Goal: Task Accomplishment & Management: Use online tool/utility

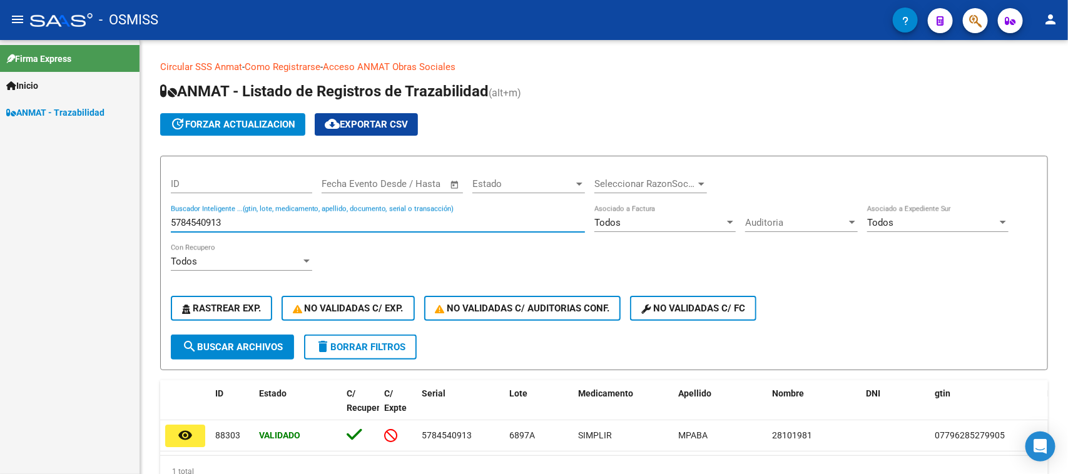
click at [291, 223] on input "5784540913" at bounding box center [378, 222] width 414 height 11
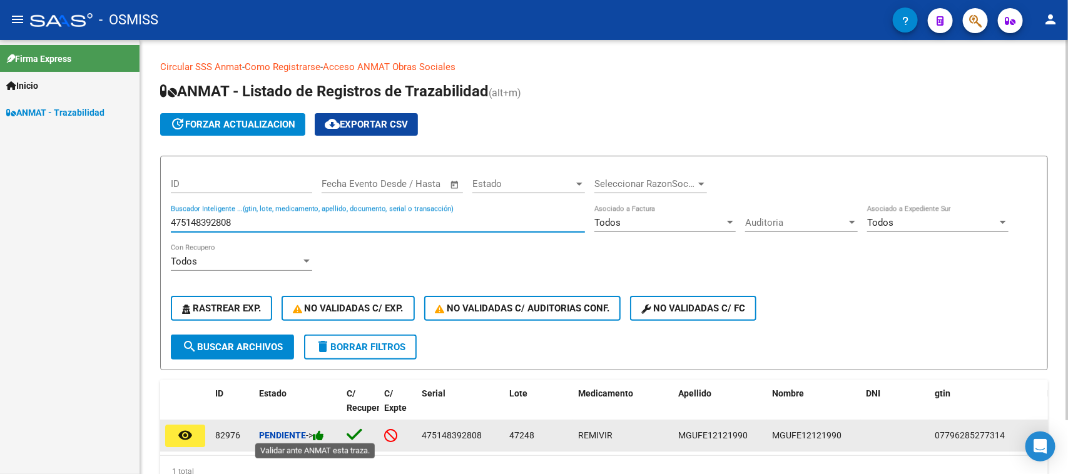
click at [324, 433] on icon at bounding box center [318, 436] width 11 height 12
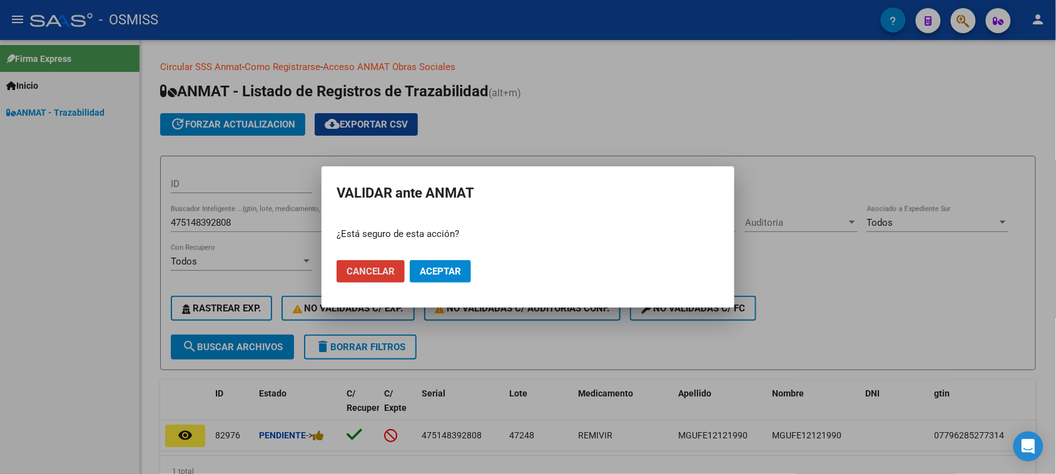
click at [422, 276] on span "Aceptar" at bounding box center [440, 271] width 41 height 11
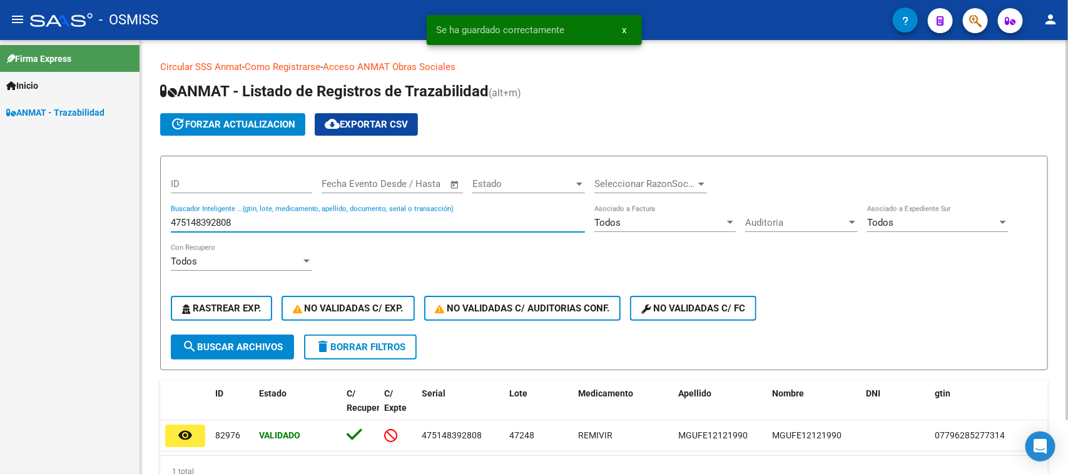
click at [260, 223] on input "475148392808" at bounding box center [378, 222] width 414 height 11
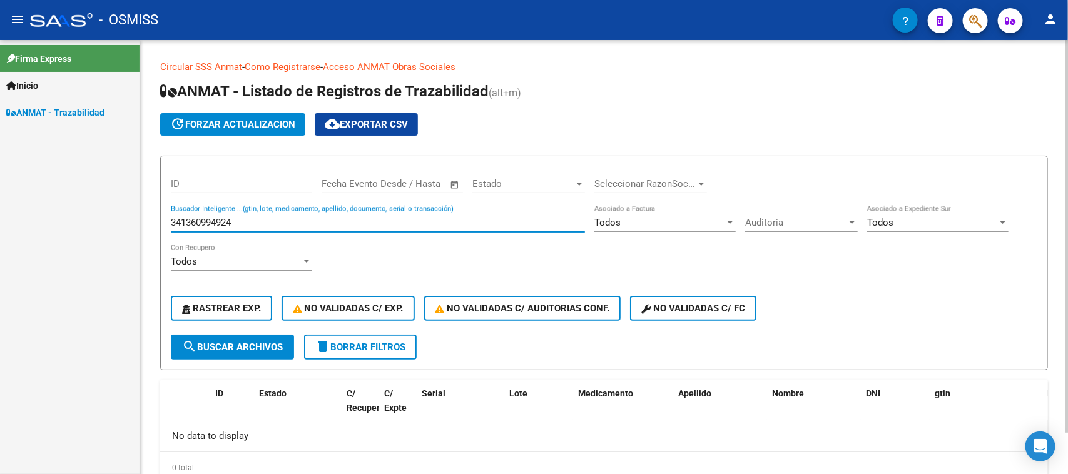
click at [247, 221] on input "341360994924" at bounding box center [378, 222] width 414 height 11
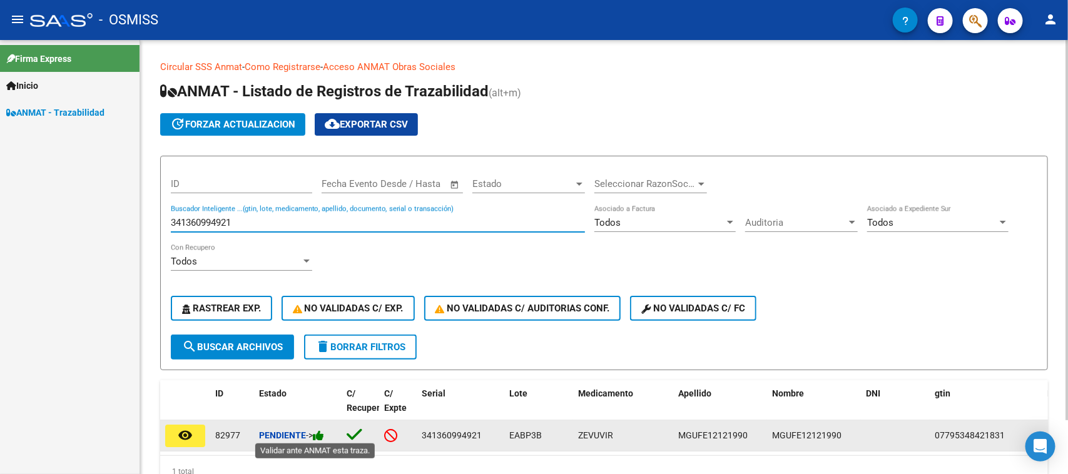
click at [320, 436] on icon at bounding box center [318, 436] width 11 height 12
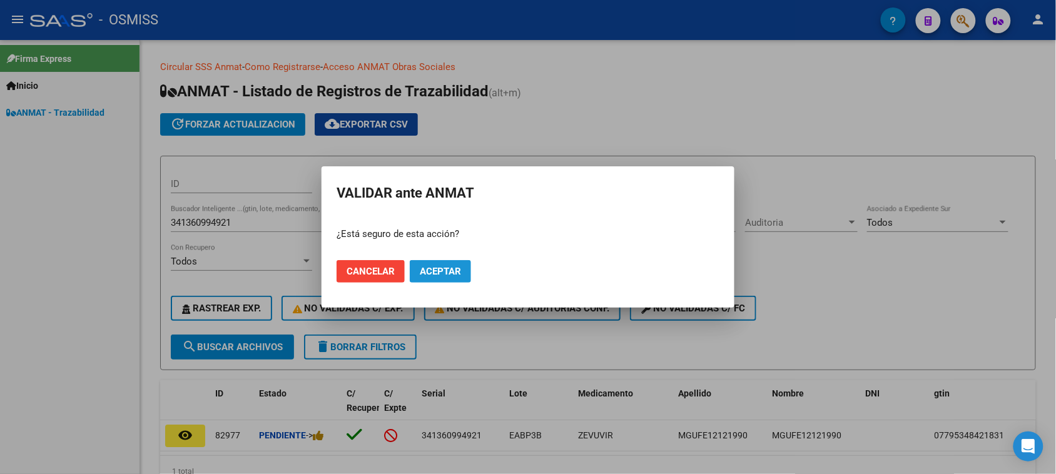
click at [422, 266] on span "Aceptar" at bounding box center [440, 271] width 41 height 11
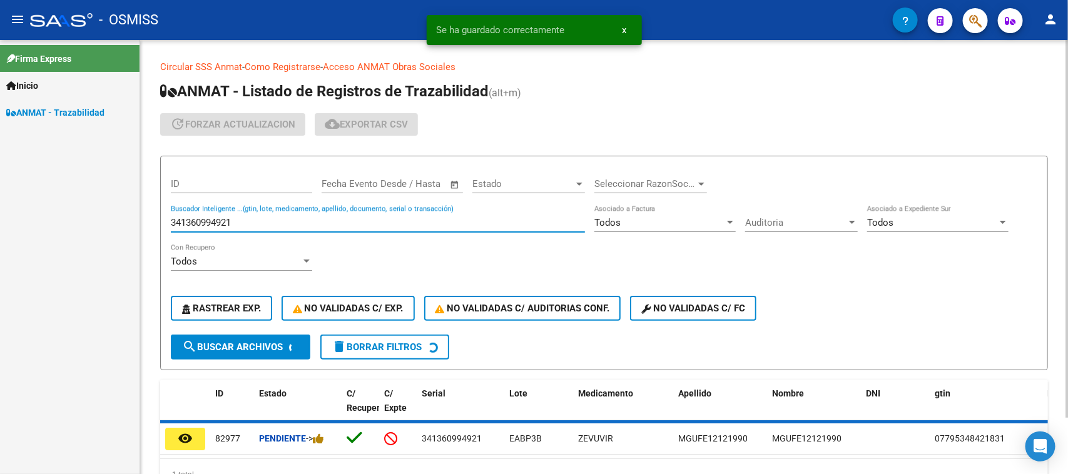
click at [202, 220] on input "341360994921" at bounding box center [378, 222] width 414 height 11
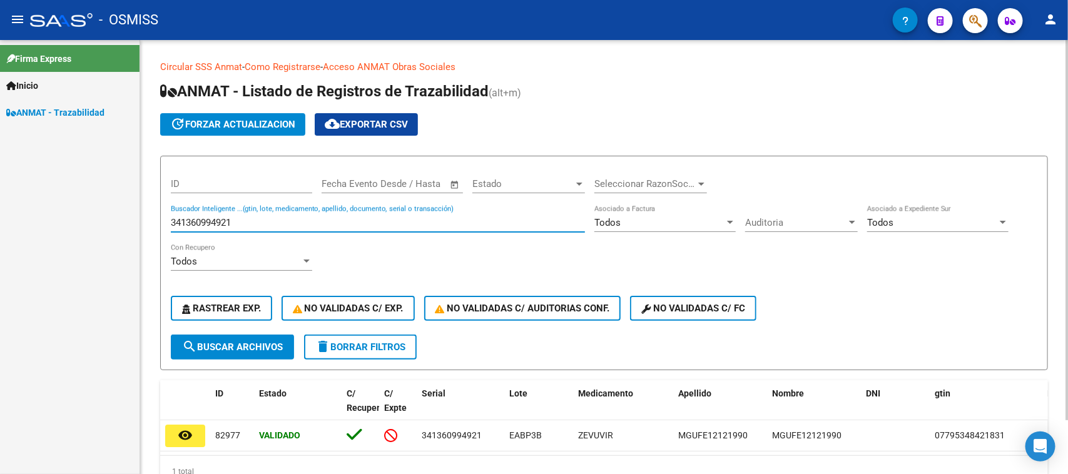
paste input "5844760913"
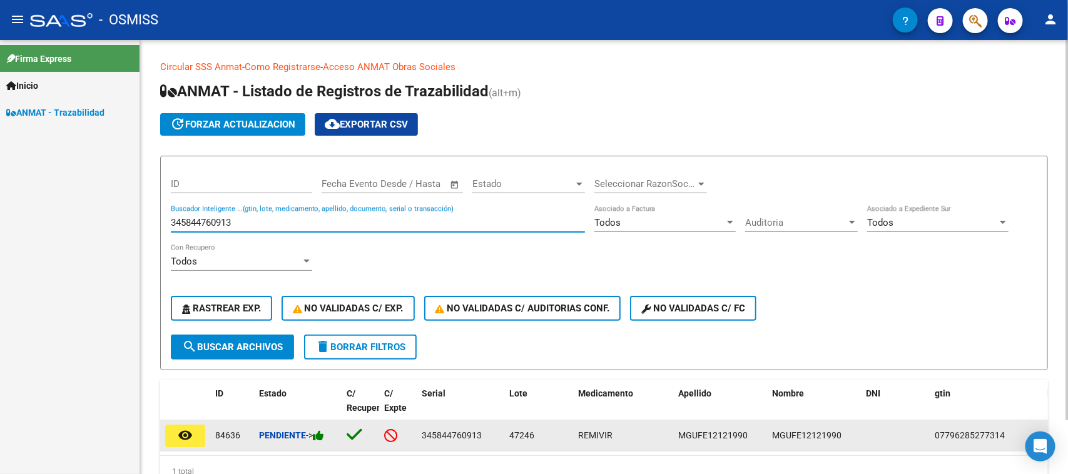
click at [324, 435] on icon at bounding box center [318, 436] width 11 height 12
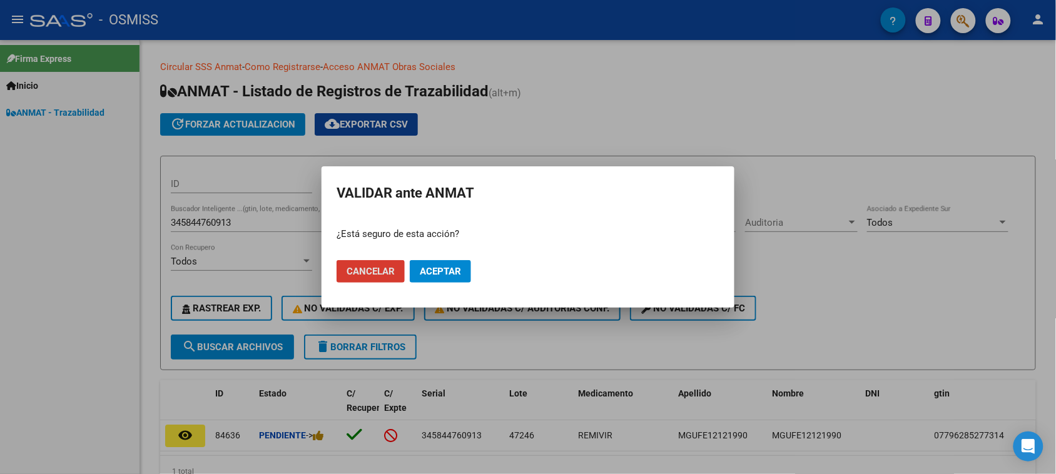
click at [457, 267] on span "Aceptar" at bounding box center [440, 271] width 41 height 11
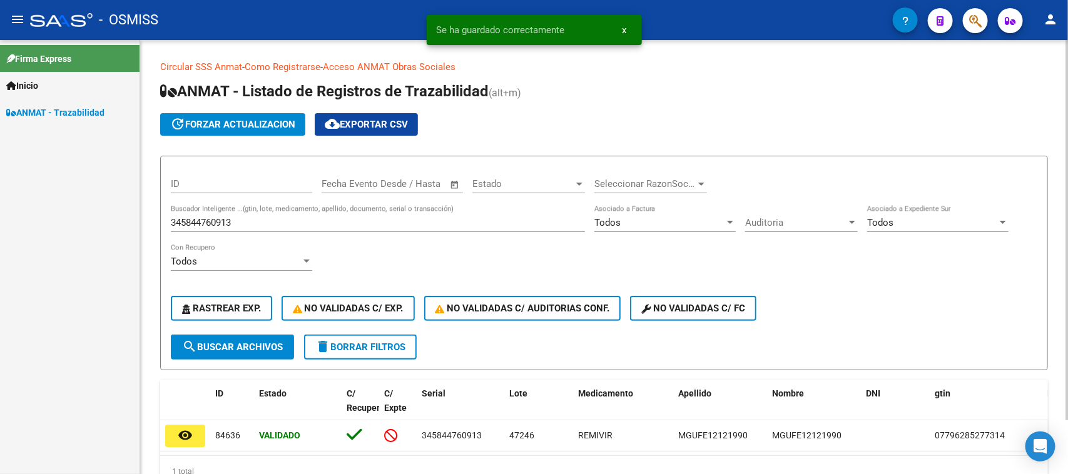
click at [295, 224] on input "345844760913" at bounding box center [378, 222] width 414 height 11
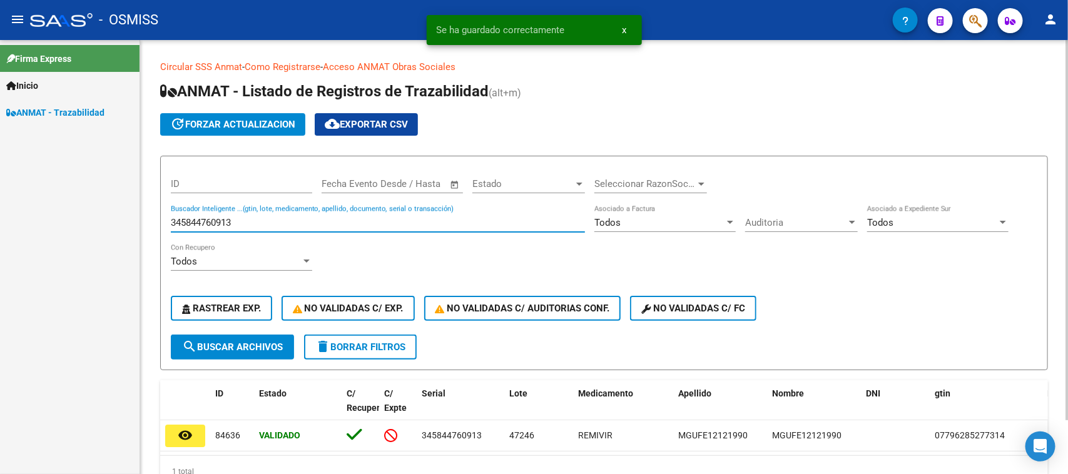
click at [295, 224] on input "345844760913" at bounding box center [378, 222] width 414 height 11
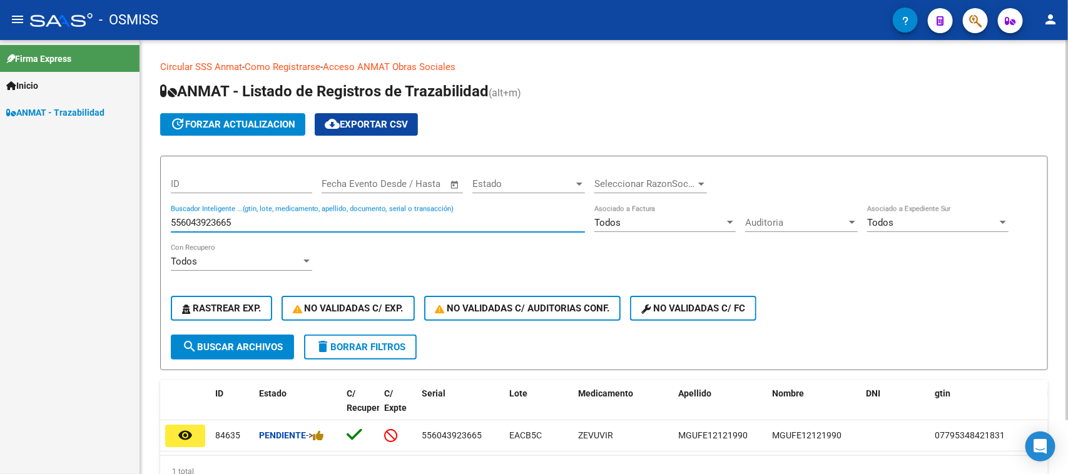
click at [192, 224] on input "556043923665" at bounding box center [378, 222] width 414 height 11
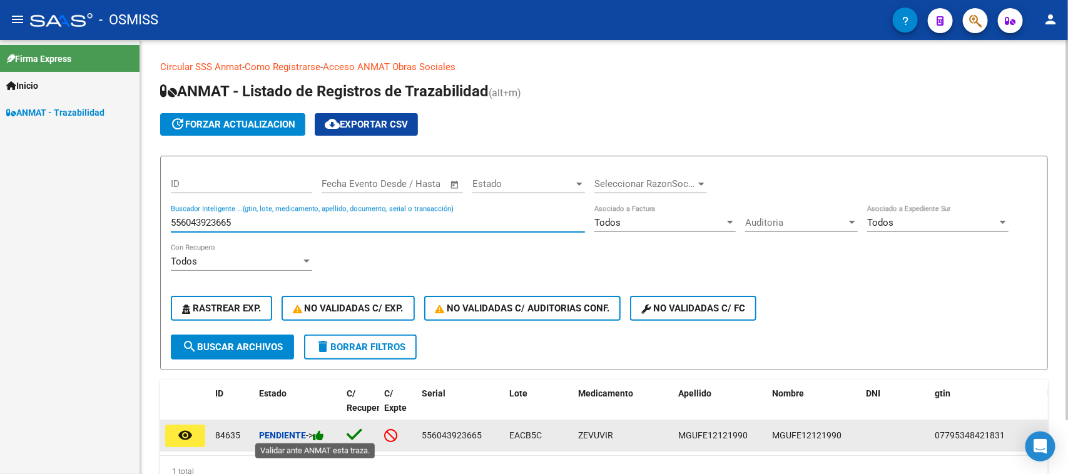
click at [318, 434] on icon at bounding box center [318, 436] width 11 height 12
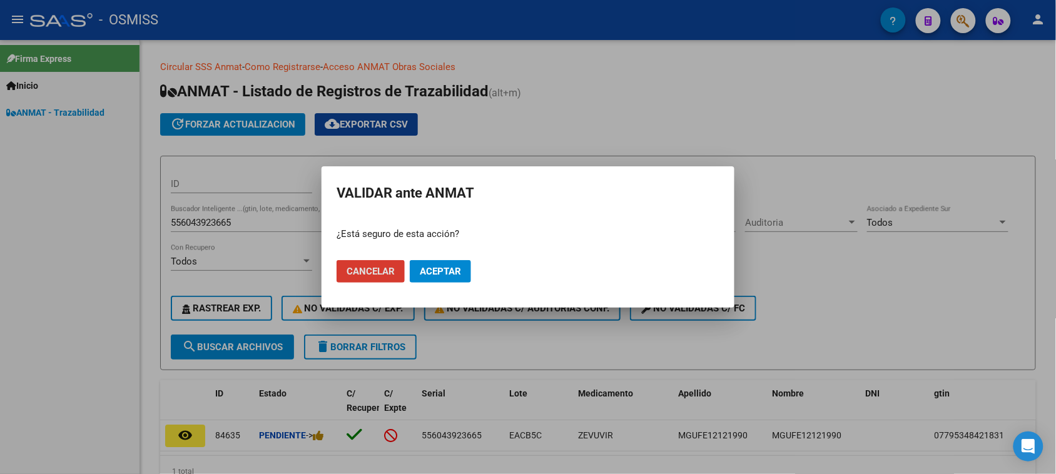
click at [439, 278] on button "Aceptar" at bounding box center [440, 271] width 61 height 23
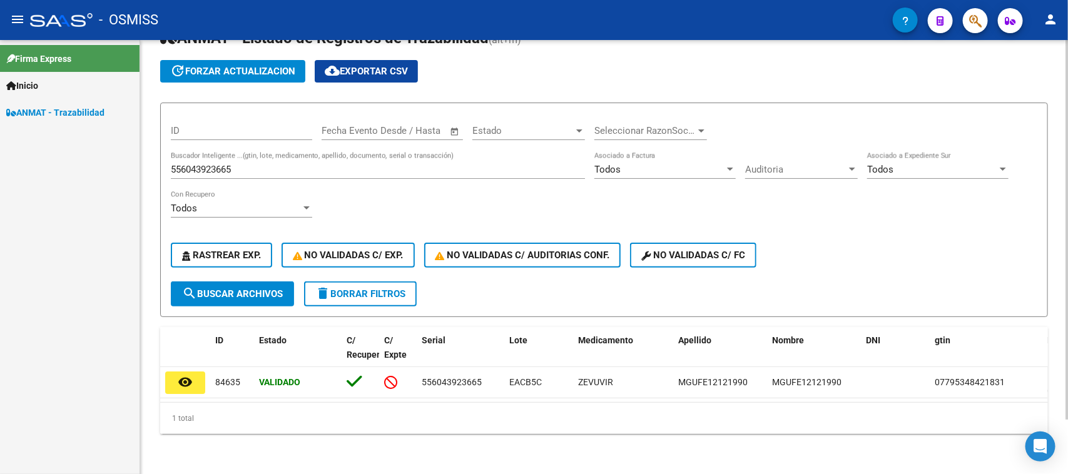
scroll to position [63, 0]
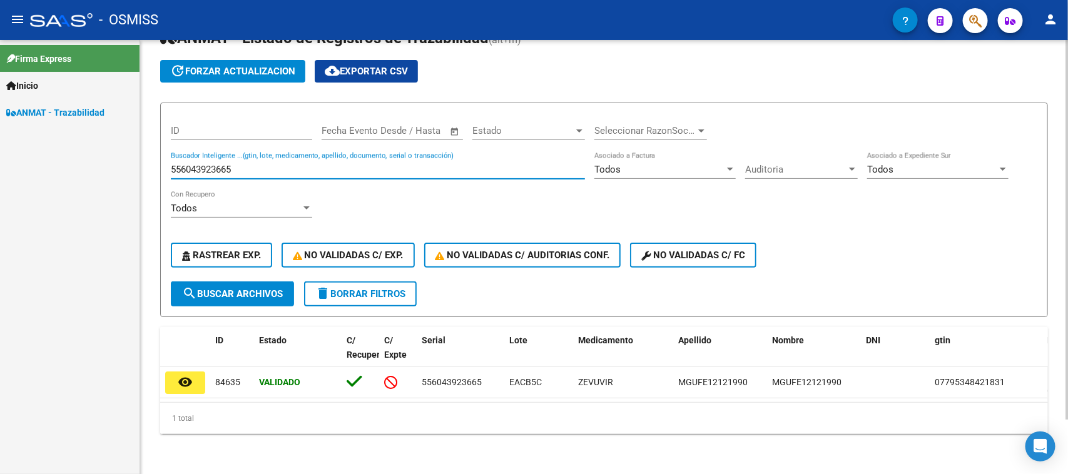
click at [254, 164] on input "556043923665" at bounding box center [378, 169] width 414 height 11
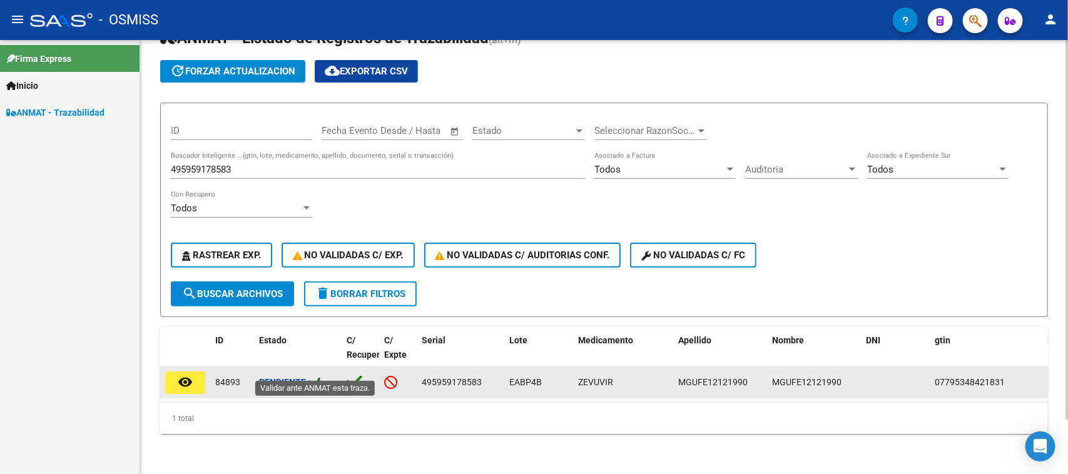
click at [324, 377] on icon at bounding box center [318, 383] width 11 height 12
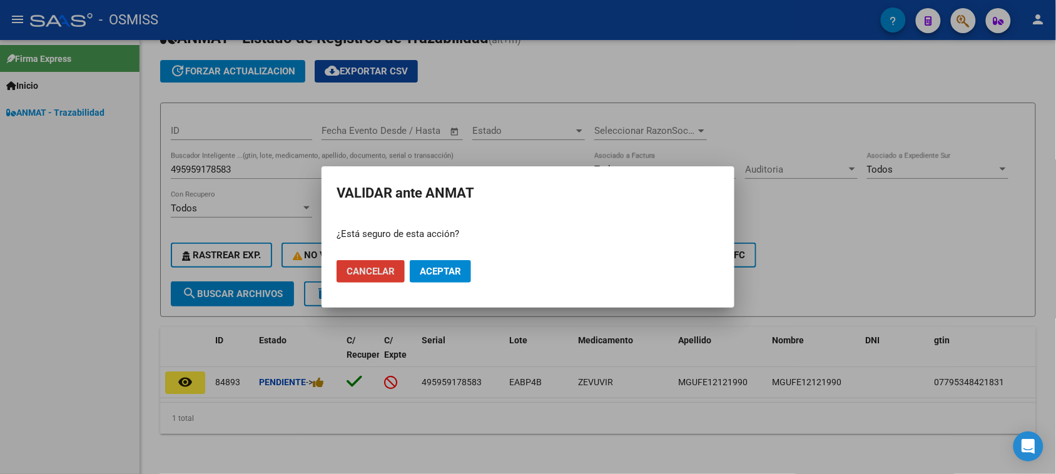
click at [437, 267] on span "Aceptar" at bounding box center [440, 271] width 41 height 11
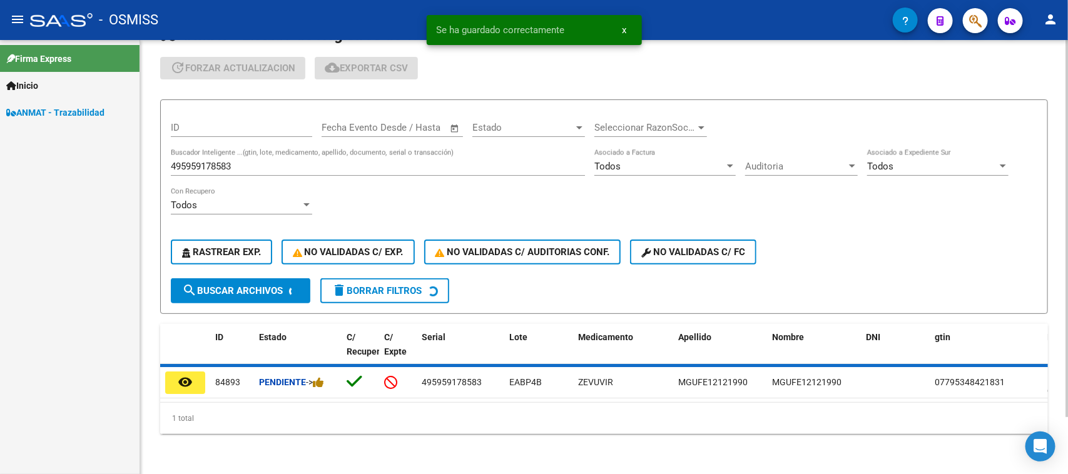
click at [220, 161] on input "495959178583" at bounding box center [378, 166] width 414 height 11
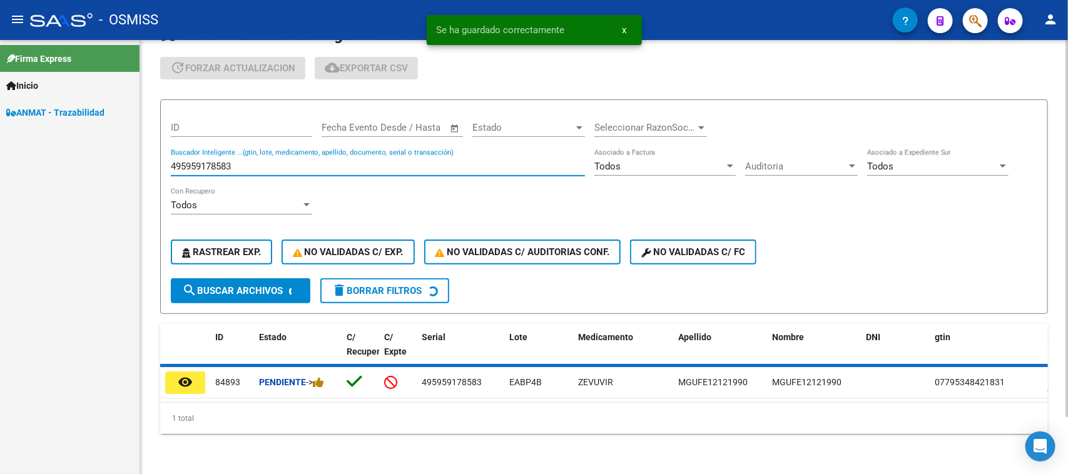
click at [220, 161] on input "495959178583" at bounding box center [378, 166] width 414 height 11
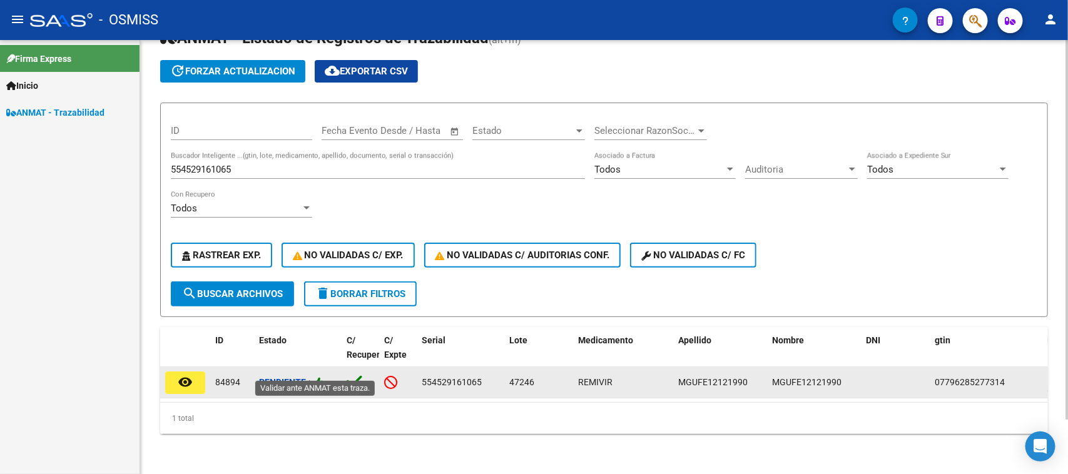
click at [324, 377] on icon at bounding box center [318, 383] width 11 height 12
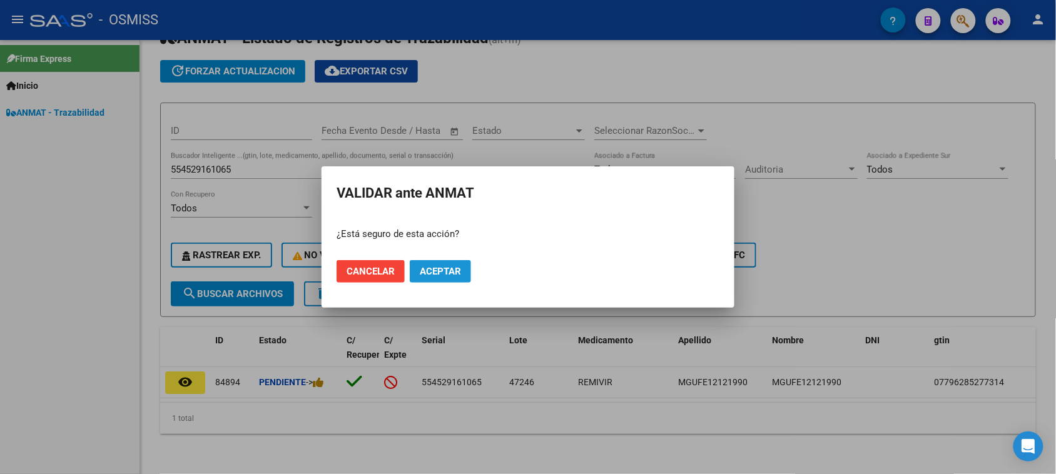
click at [435, 275] on span "Aceptar" at bounding box center [440, 271] width 41 height 11
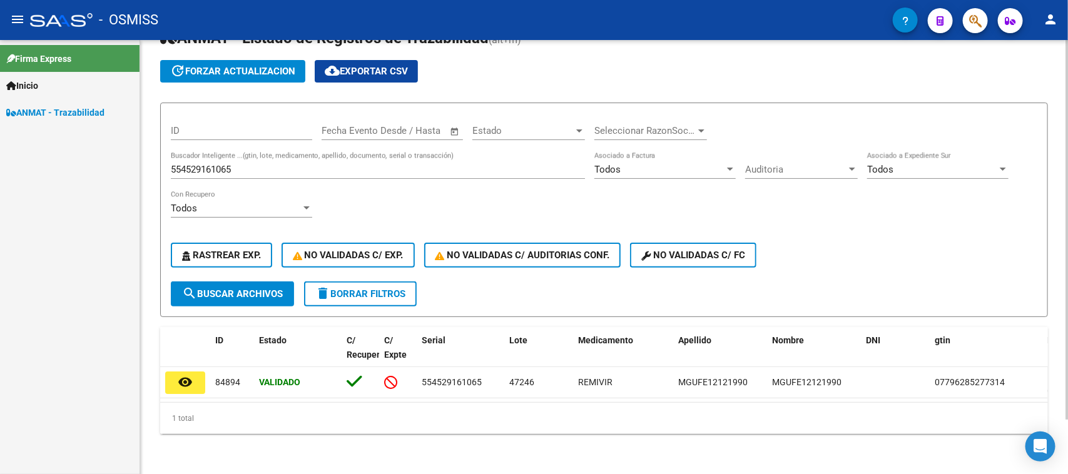
click at [243, 164] on input "554529161065" at bounding box center [378, 169] width 414 height 11
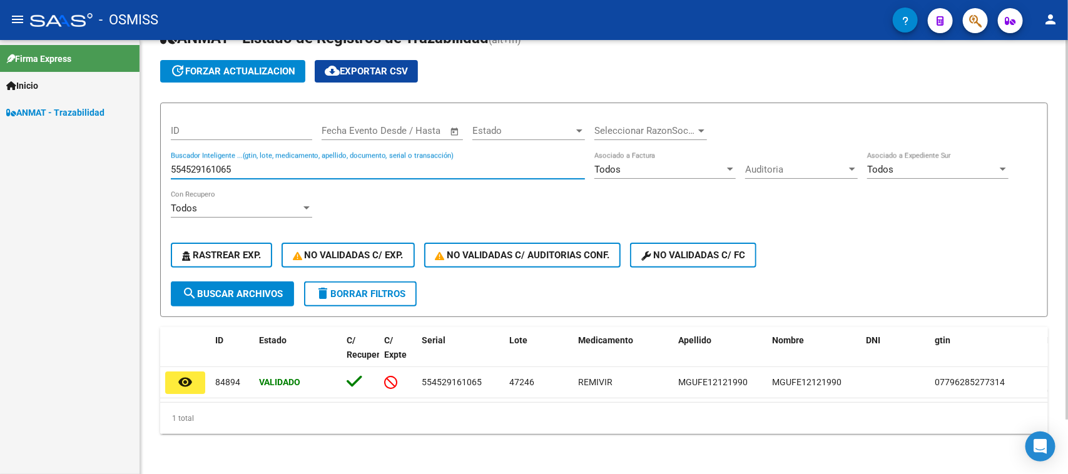
click at [243, 164] on input "554529161065" at bounding box center [378, 169] width 414 height 11
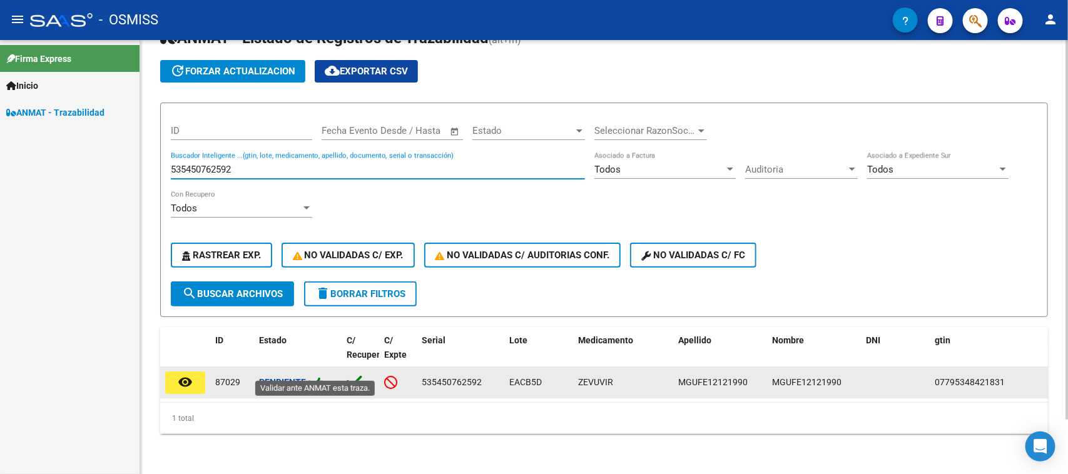
click at [322, 377] on icon at bounding box center [318, 383] width 11 height 12
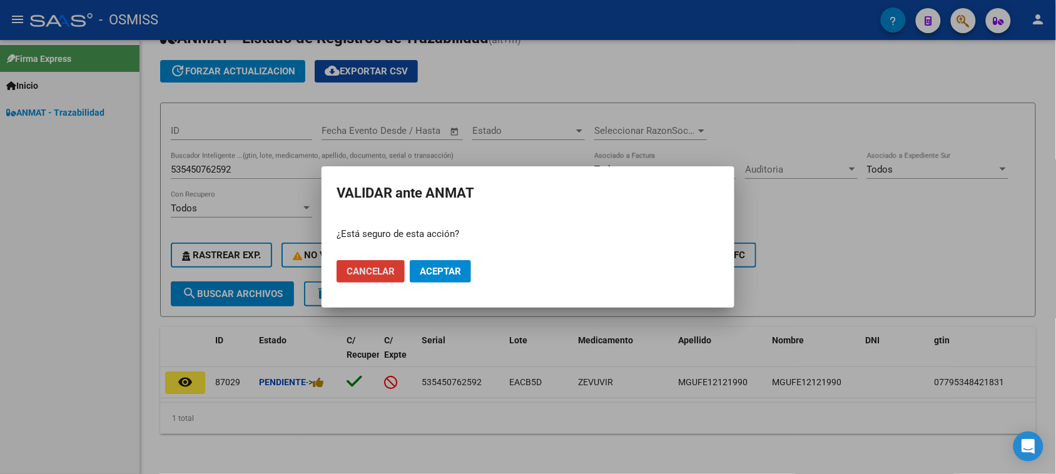
click at [426, 277] on span "Aceptar" at bounding box center [440, 271] width 41 height 11
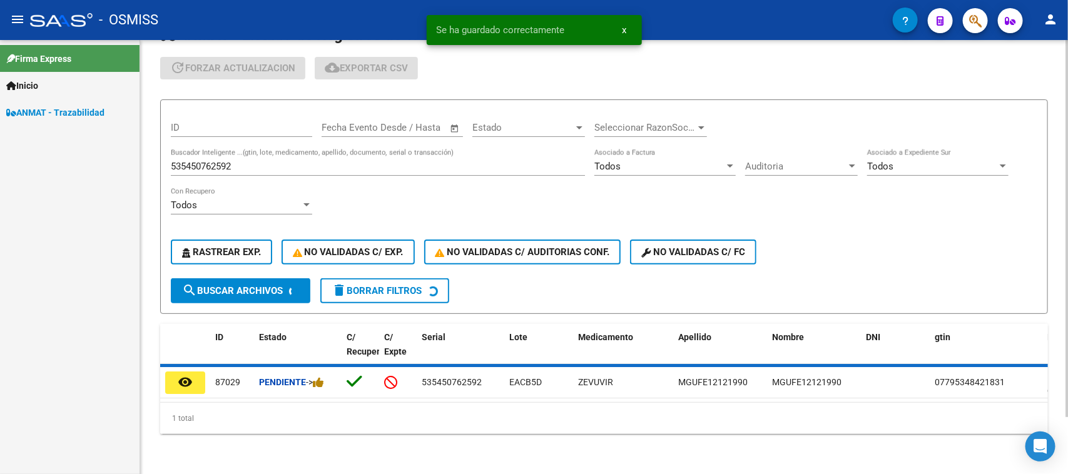
click at [235, 161] on input "535450762592" at bounding box center [378, 166] width 414 height 11
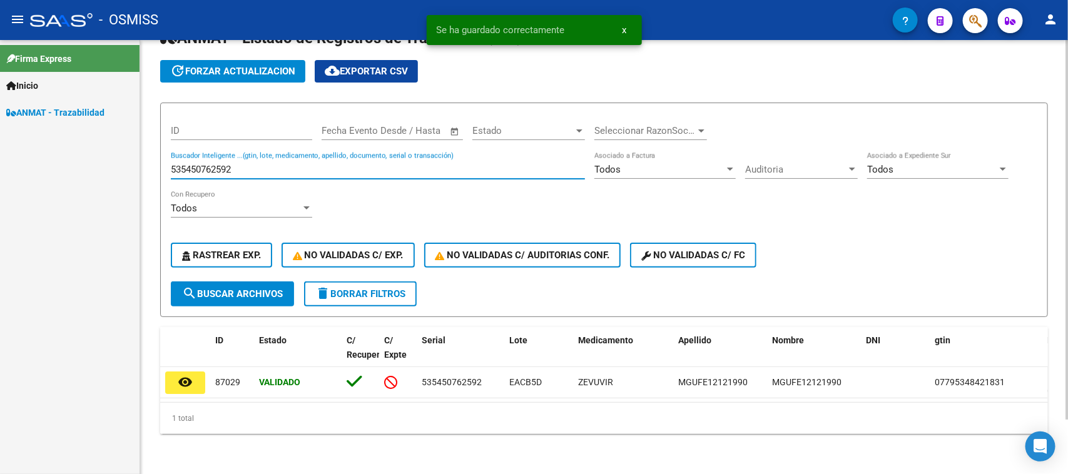
click at [235, 164] on input "535450762592" at bounding box center [378, 169] width 414 height 11
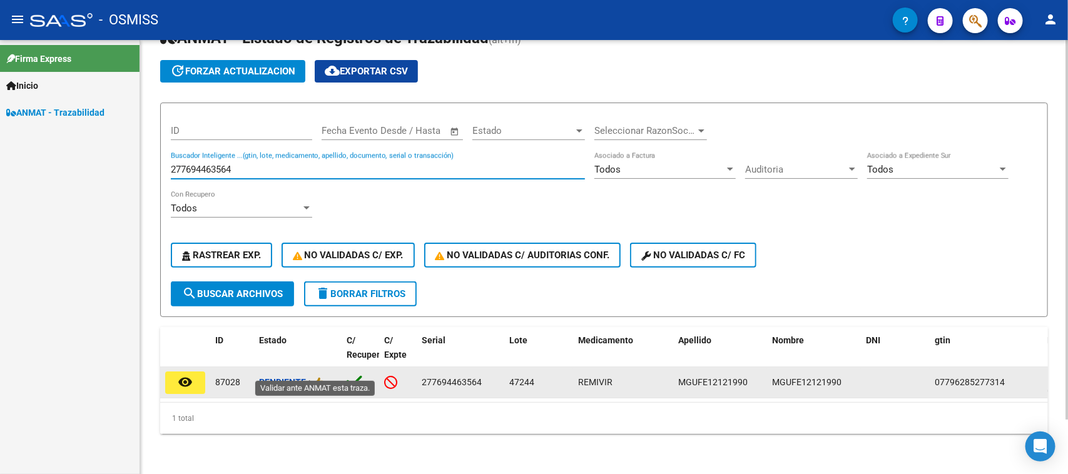
click at [315, 377] on span "->" at bounding box center [315, 382] width 18 height 10
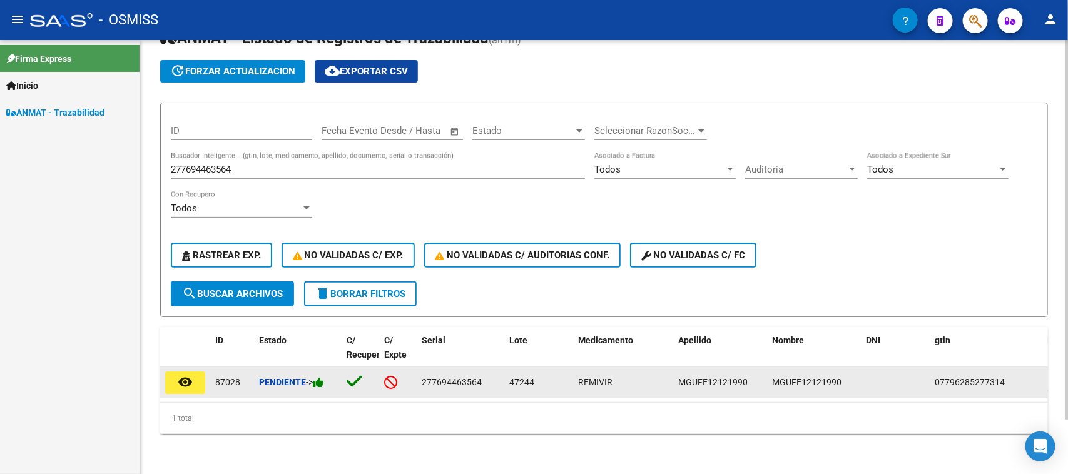
click at [320, 377] on icon at bounding box center [318, 383] width 11 height 12
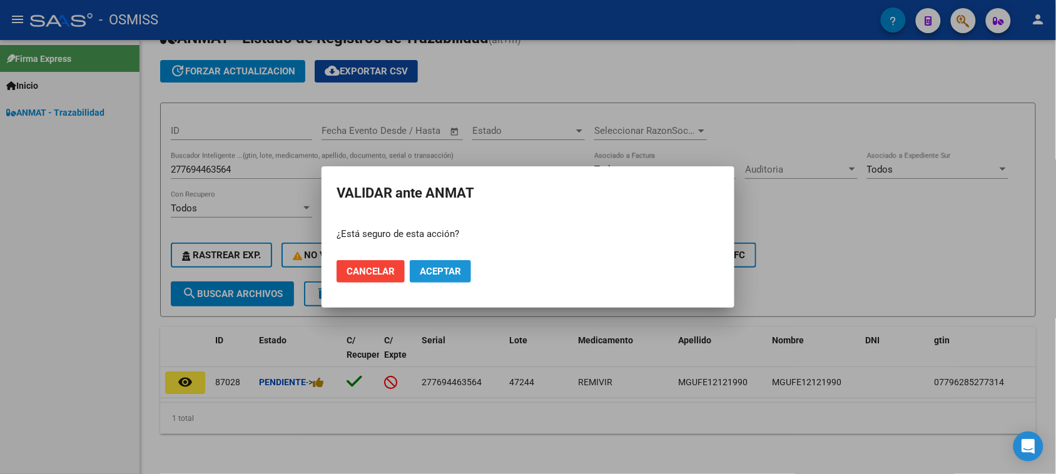
click at [458, 271] on span "Aceptar" at bounding box center [440, 271] width 41 height 11
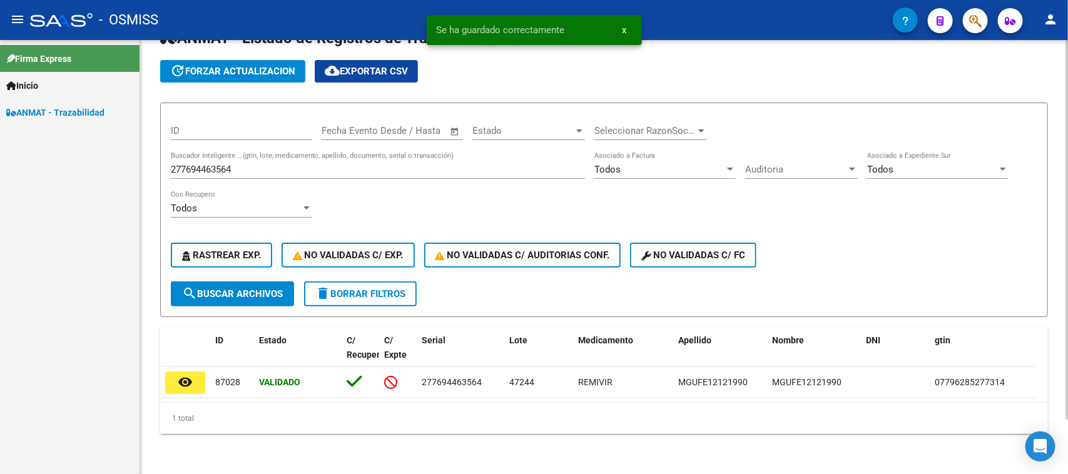
click at [238, 164] on input "277694463564" at bounding box center [378, 169] width 414 height 11
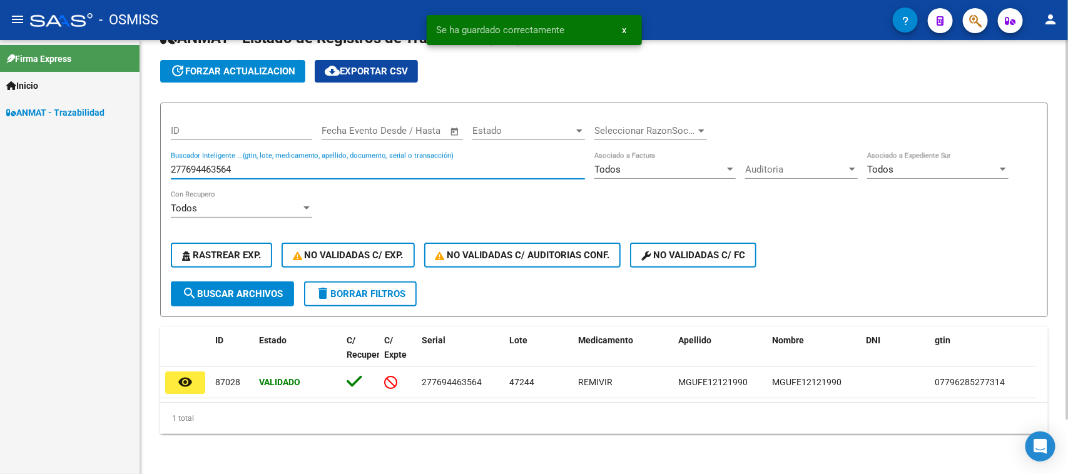
paste input "043684517009"
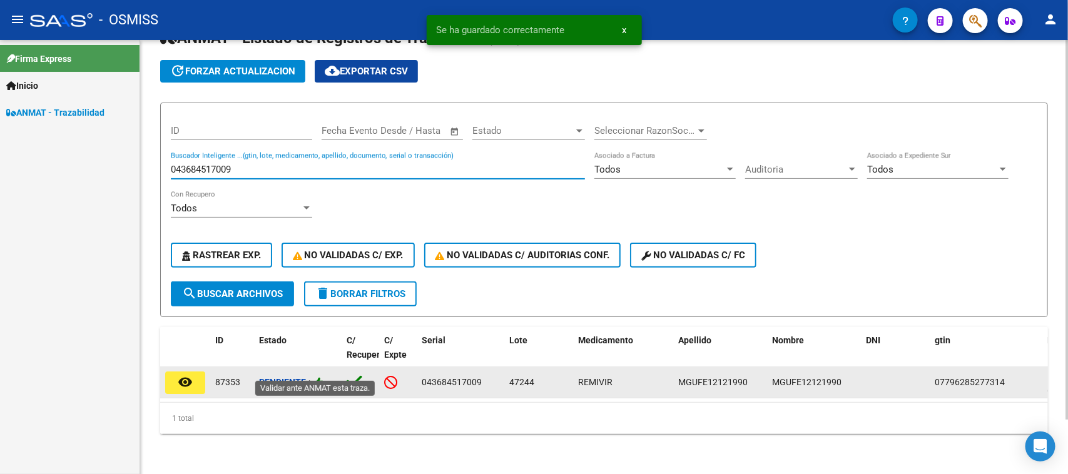
click at [324, 377] on icon at bounding box center [318, 383] width 11 height 12
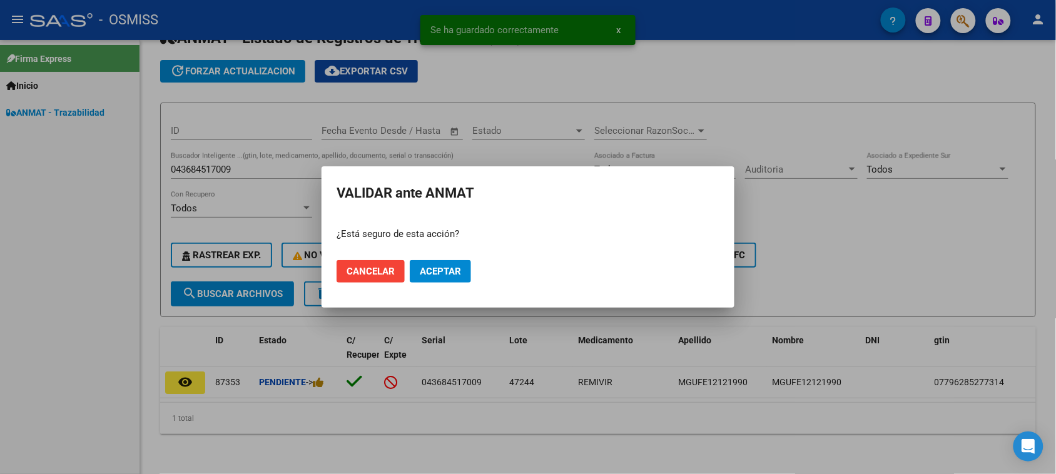
click at [443, 253] on mat-dialog-actions "Cancelar Aceptar" at bounding box center [528, 271] width 383 height 43
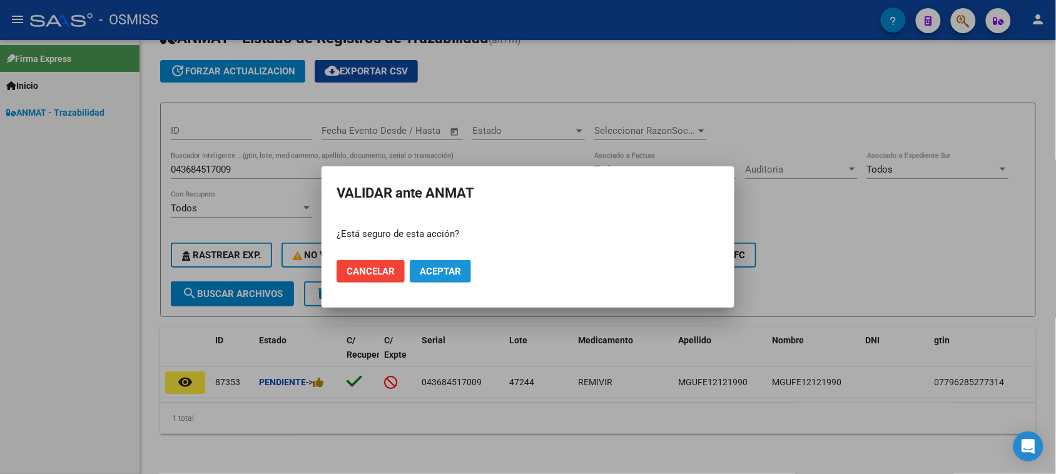
click at [438, 271] on span "Aceptar" at bounding box center [440, 271] width 41 height 11
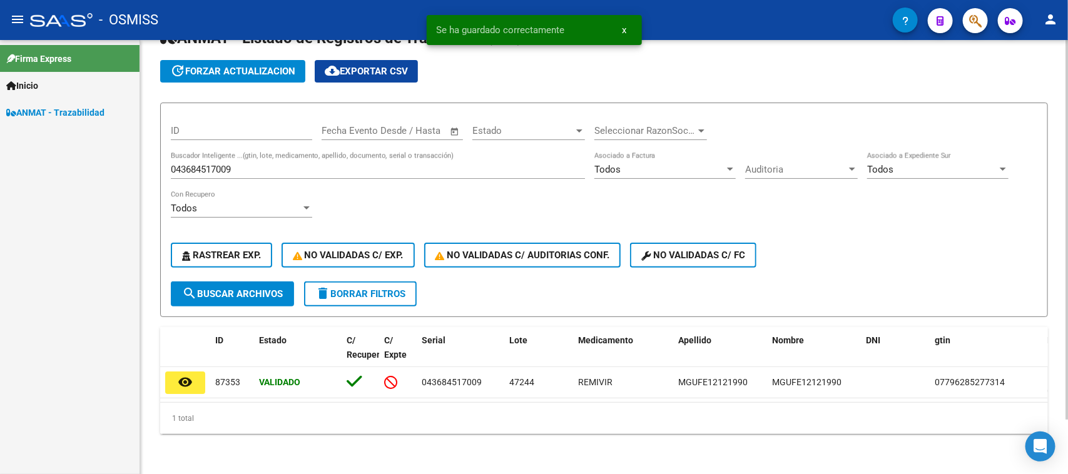
click at [246, 164] on input "043684517009" at bounding box center [378, 169] width 414 height 11
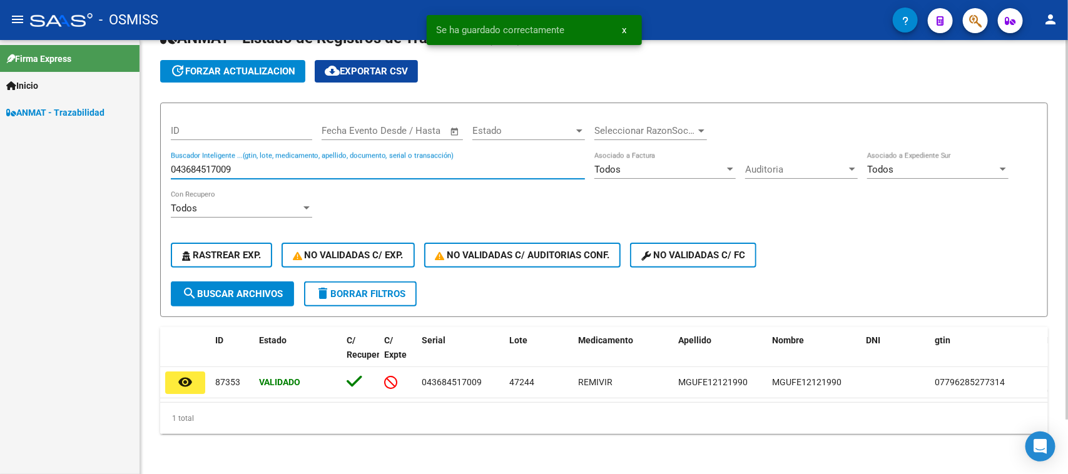
click at [246, 164] on input "043684517009" at bounding box center [378, 169] width 414 height 11
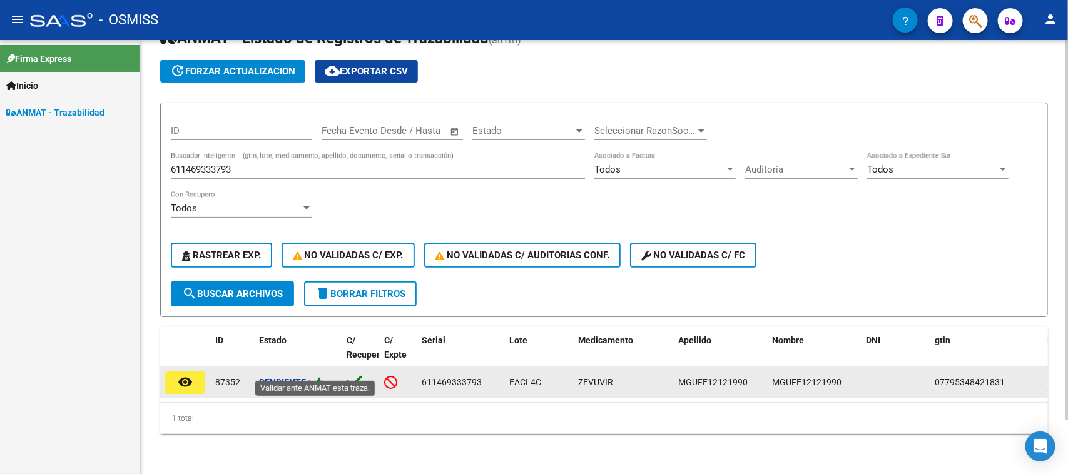
click at [323, 377] on icon at bounding box center [318, 383] width 11 height 12
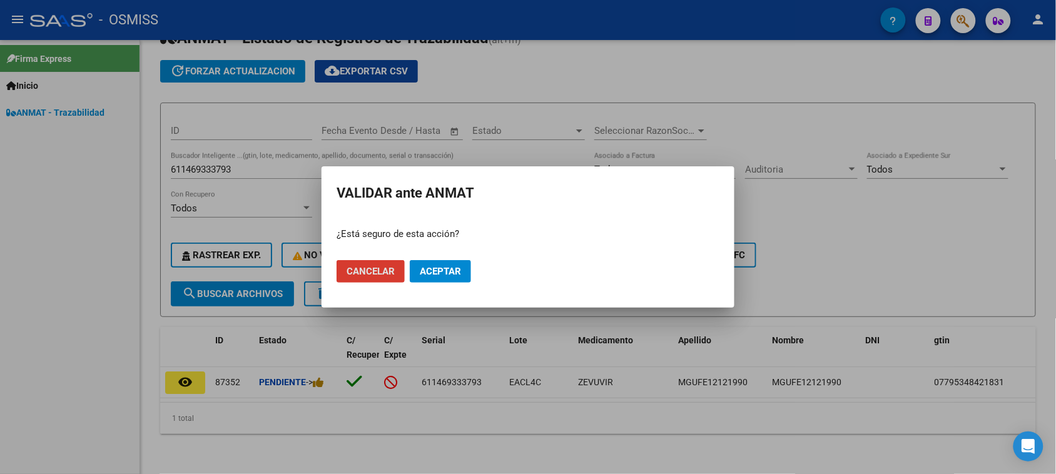
click at [415, 272] on button "Aceptar" at bounding box center [440, 271] width 61 height 23
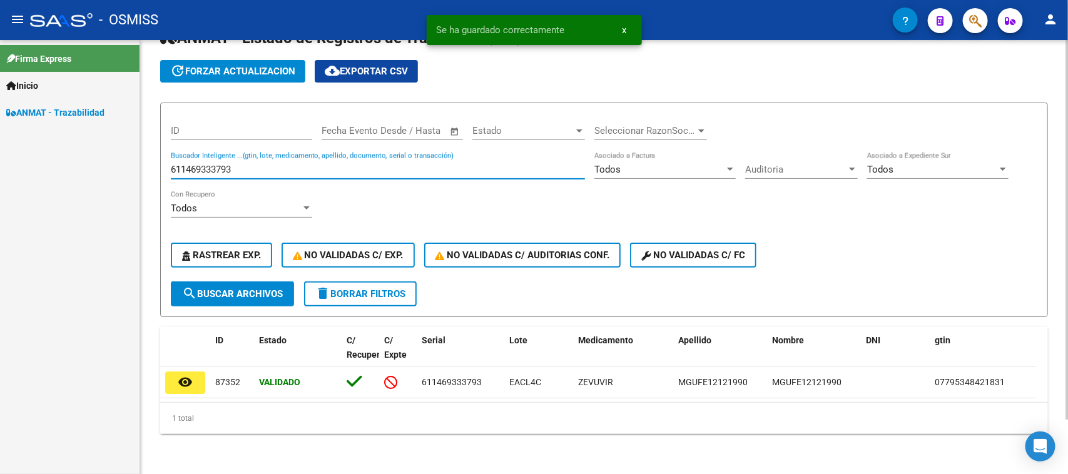
click at [264, 164] on input "611469333793" at bounding box center [378, 169] width 414 height 11
paste input "2870267495"
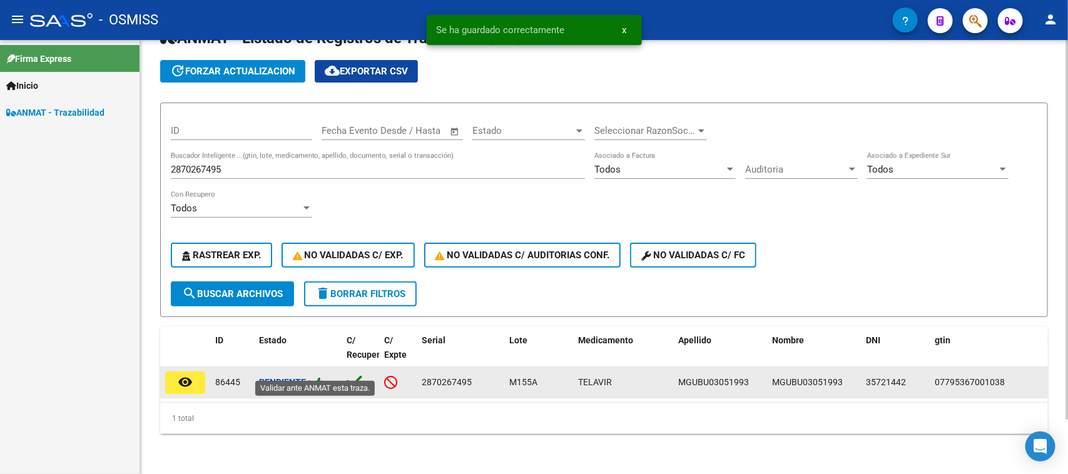
click at [320, 377] on icon at bounding box center [318, 383] width 11 height 12
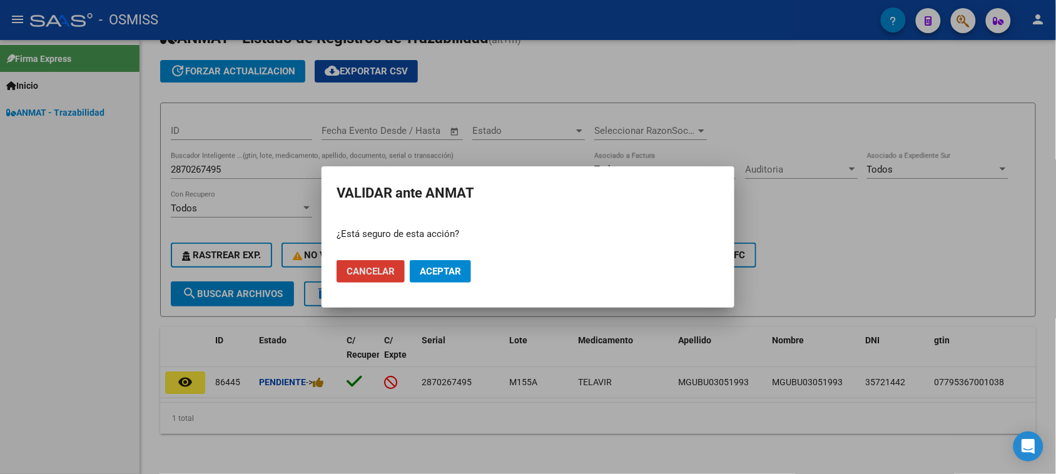
click at [434, 265] on button "Aceptar" at bounding box center [440, 271] width 61 height 23
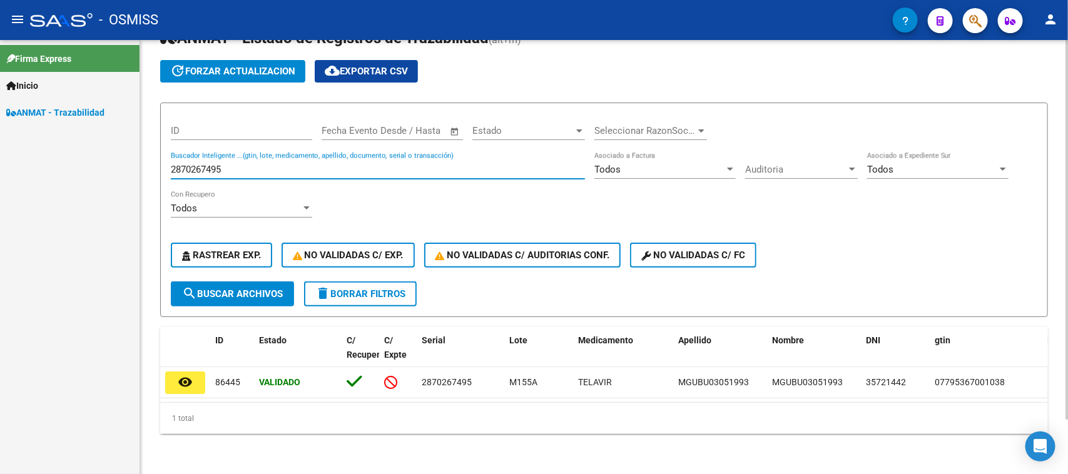
click at [255, 164] on input "2870267495" at bounding box center [378, 169] width 414 height 11
paste input "648966119504"
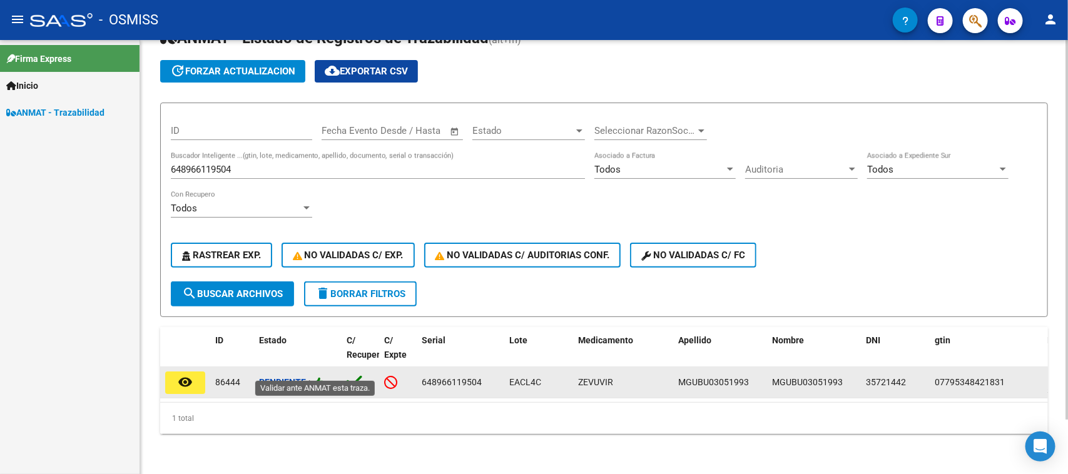
click at [320, 377] on icon at bounding box center [318, 383] width 11 height 12
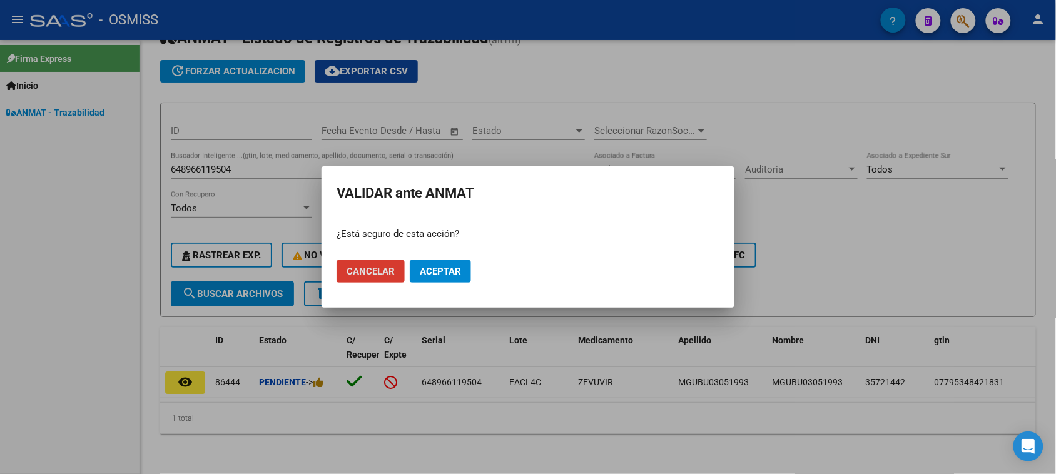
click at [438, 273] on span "Aceptar" at bounding box center [440, 271] width 41 height 11
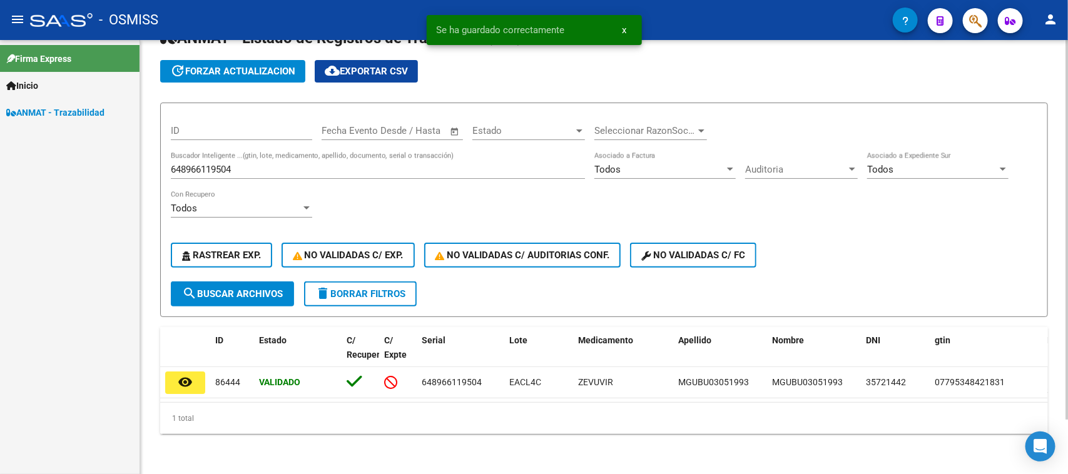
click at [302, 164] on input "648966119504" at bounding box center [378, 169] width 414 height 11
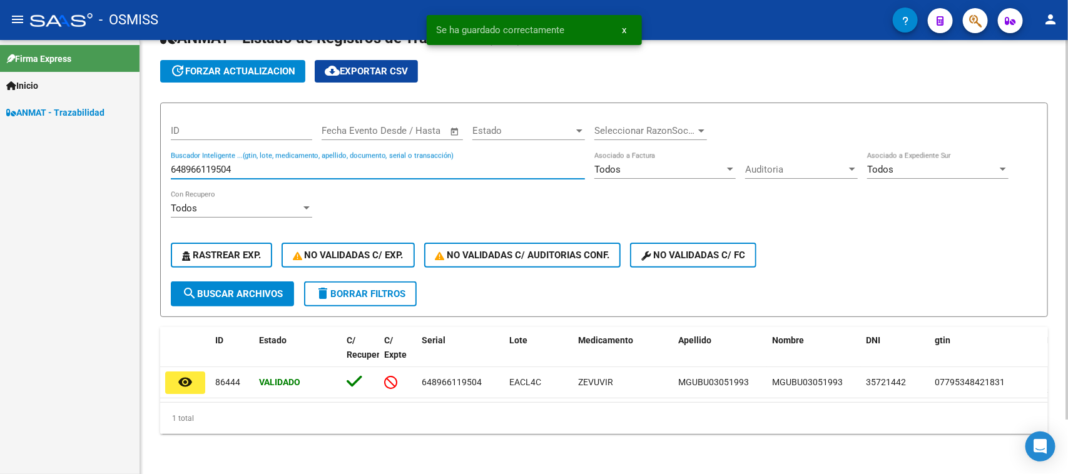
click at [302, 164] on input "648966119504" at bounding box center [378, 169] width 414 height 11
paste input "7453327356"
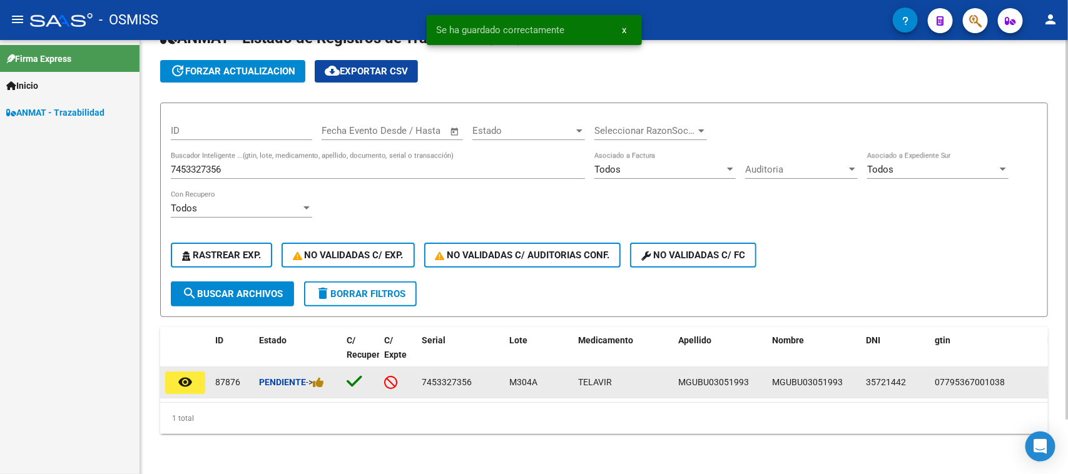
click at [320, 377] on div "Pendiente ->" at bounding box center [298, 382] width 78 height 14
click at [320, 377] on icon at bounding box center [318, 383] width 11 height 12
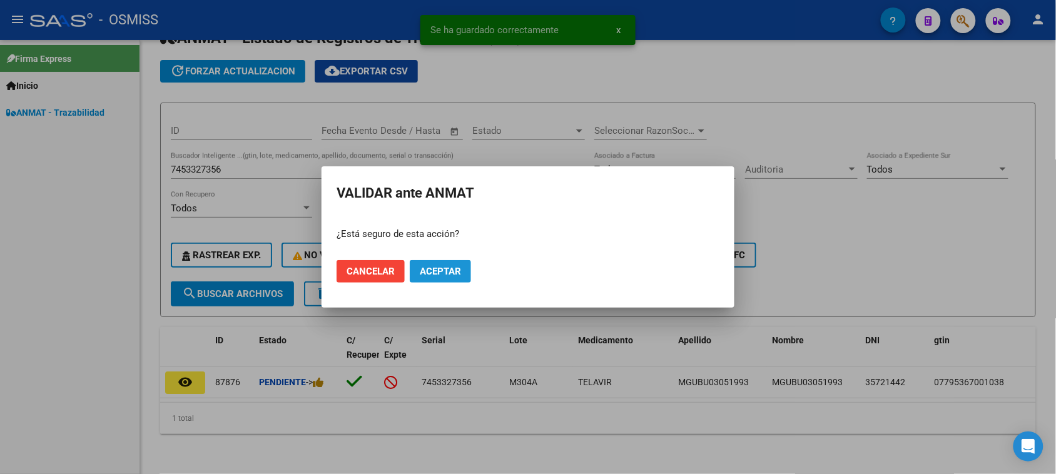
click at [437, 277] on button "Aceptar" at bounding box center [440, 271] width 61 height 23
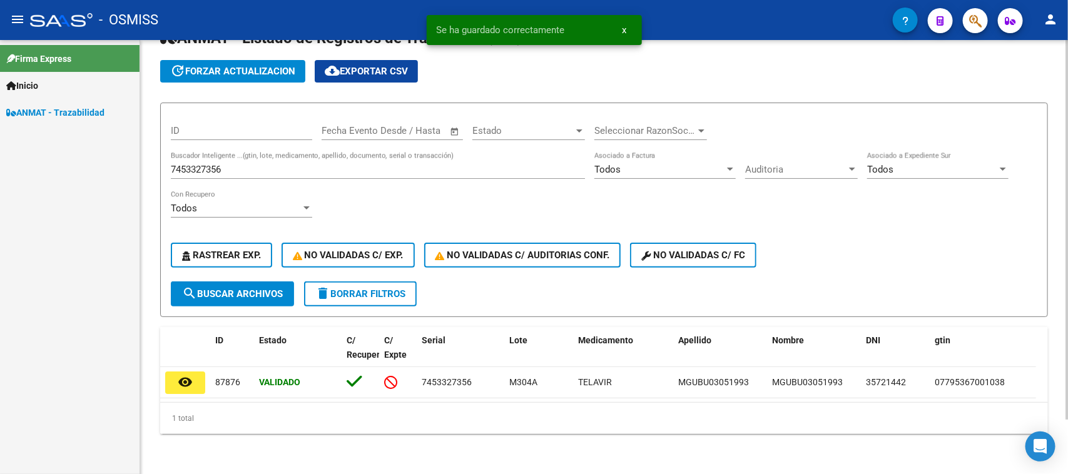
click at [257, 164] on input "7453327356" at bounding box center [378, 169] width 414 height 11
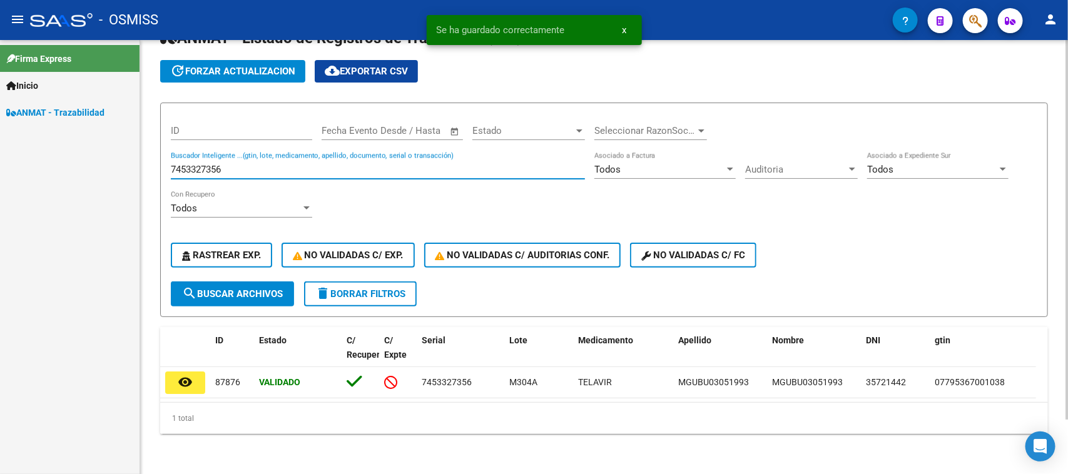
click at [257, 164] on input "7453327356" at bounding box center [378, 169] width 414 height 11
paste input "353958099159"
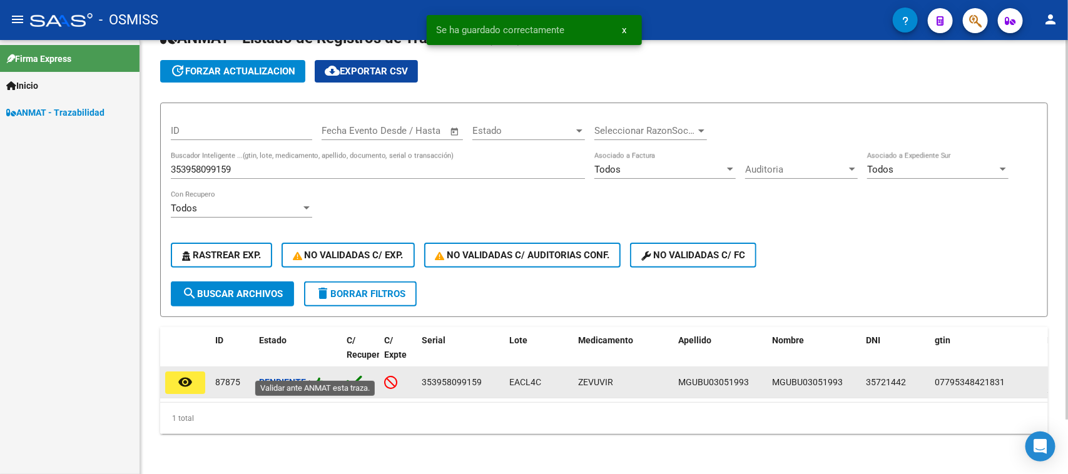
click at [317, 377] on icon at bounding box center [318, 383] width 11 height 12
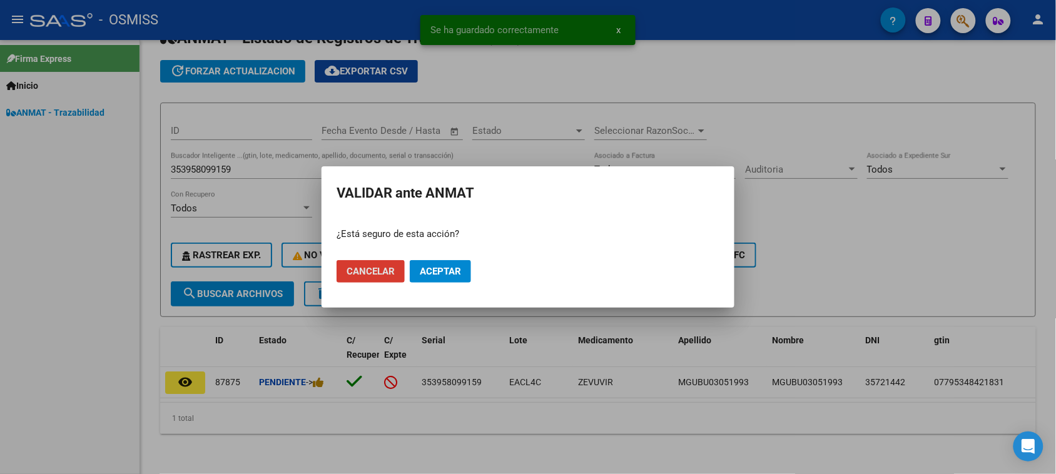
click at [418, 280] on button "Aceptar" at bounding box center [440, 271] width 61 height 23
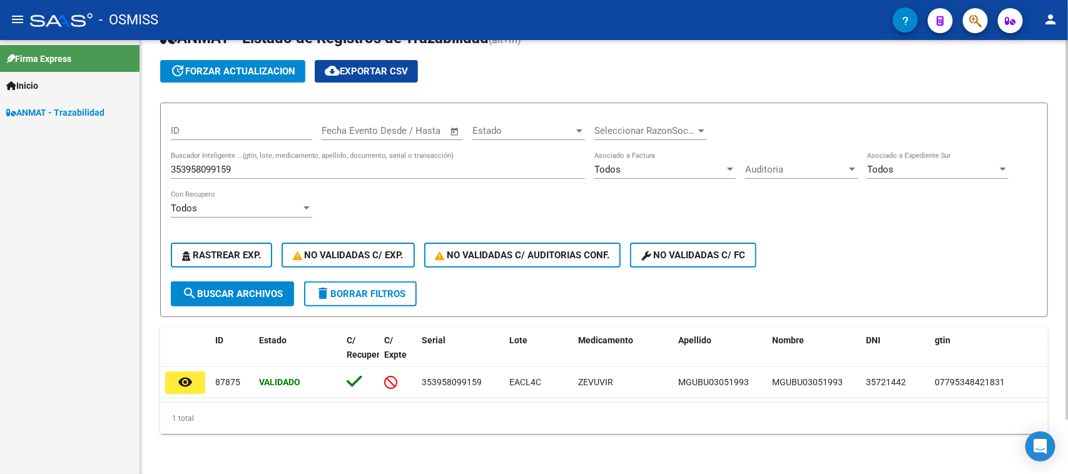
click at [296, 164] on input "353958099159" at bounding box center [378, 169] width 414 height 11
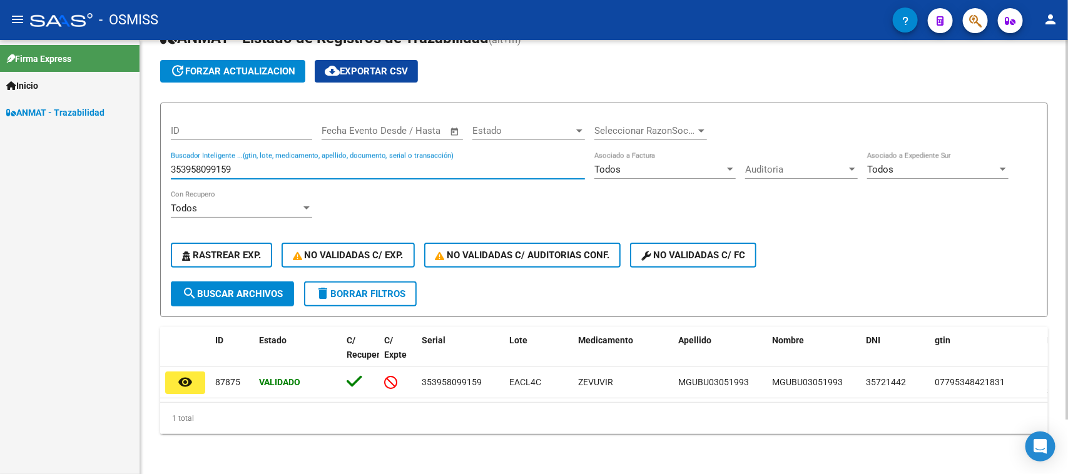
click at [296, 164] on input "353958099159" at bounding box center [378, 169] width 414 height 11
paste input "48870204"
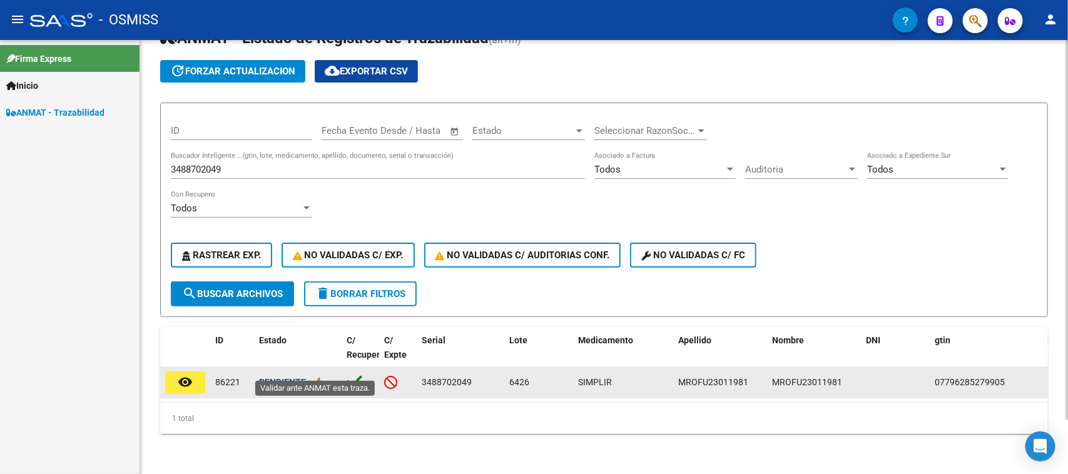
click at [314, 377] on span "->" at bounding box center [315, 382] width 18 height 10
click at [317, 377] on icon at bounding box center [318, 383] width 11 height 12
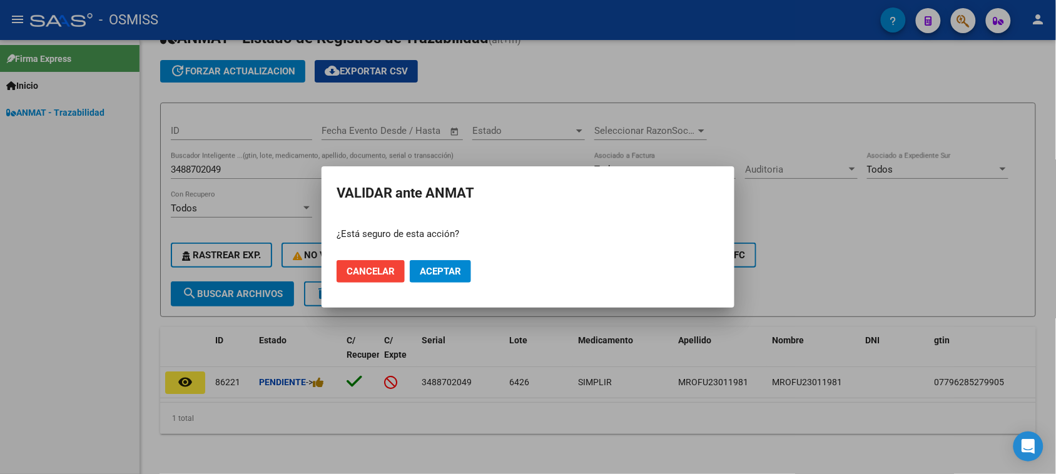
click at [421, 285] on mat-dialog-actions "Cancelar Aceptar" at bounding box center [528, 271] width 383 height 43
click at [432, 275] on span "Aceptar" at bounding box center [440, 271] width 41 height 11
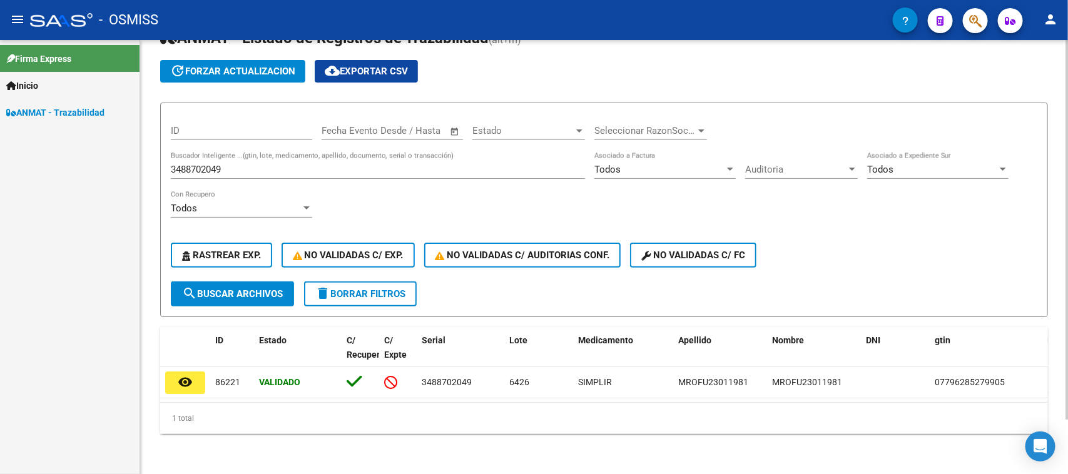
click at [307, 164] on input "3488702049" at bounding box center [378, 169] width 414 height 11
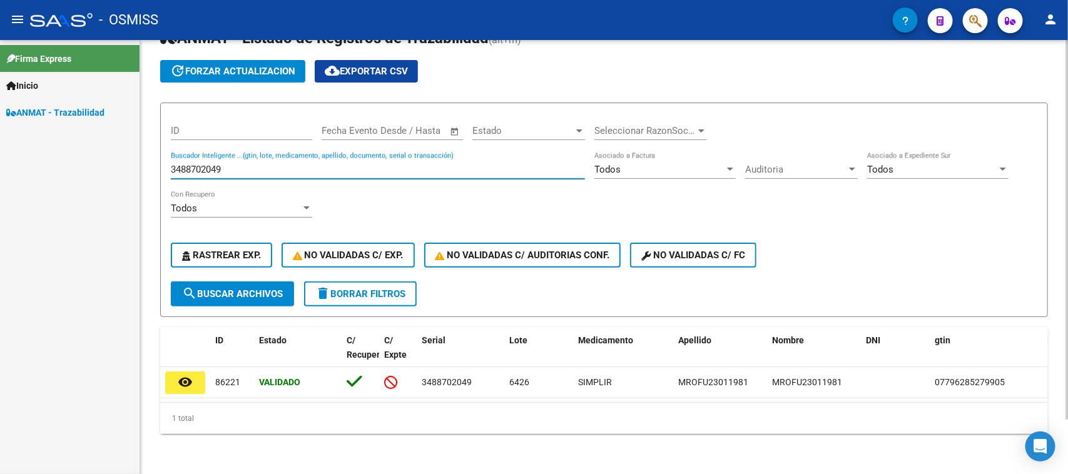
click at [307, 164] on input "3488702049" at bounding box center [378, 169] width 414 height 11
paste input "813518534"
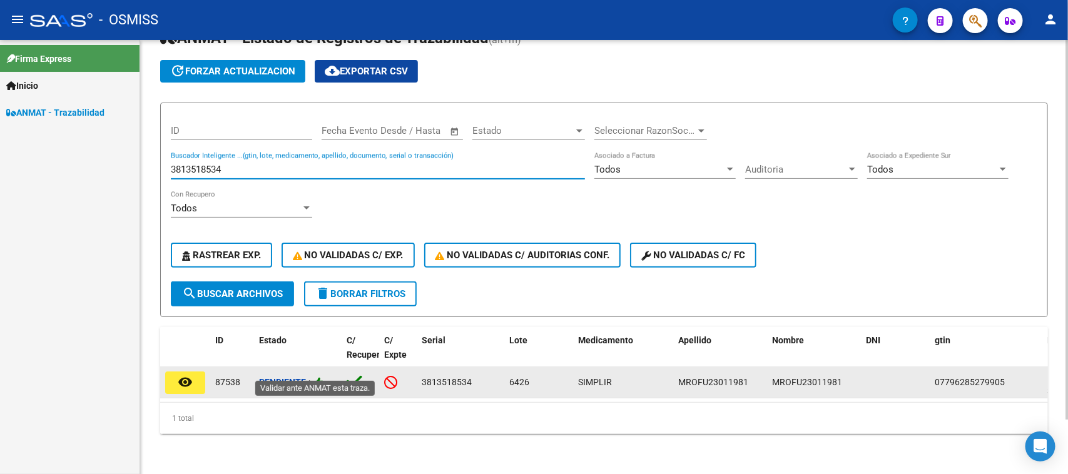
click at [324, 377] on icon at bounding box center [318, 383] width 11 height 12
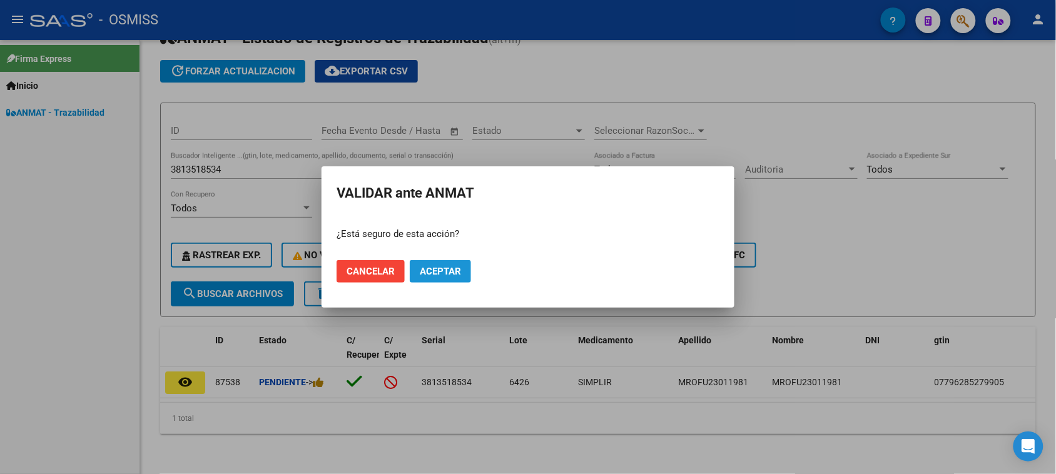
click at [424, 267] on span "Aceptar" at bounding box center [440, 271] width 41 height 11
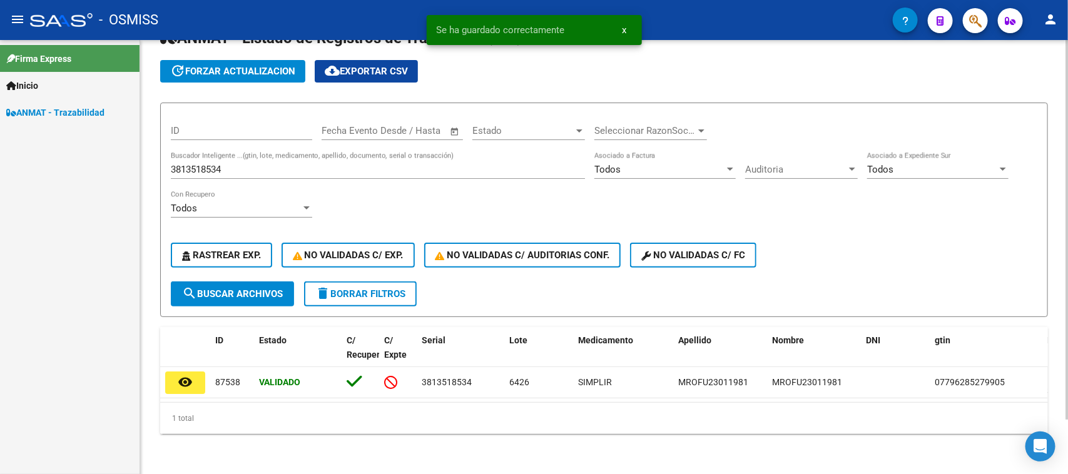
click at [260, 164] on input "3813518534" at bounding box center [378, 169] width 414 height 11
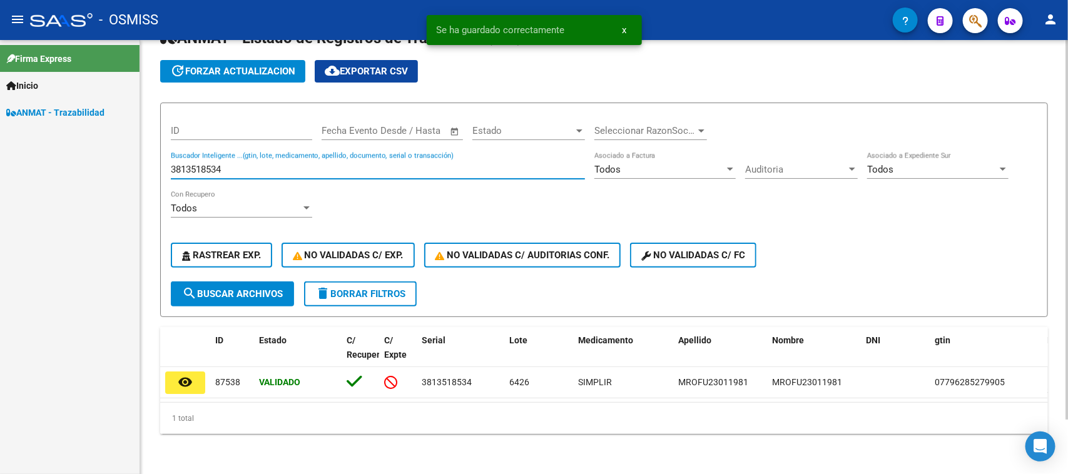
click at [260, 164] on input "3813518534" at bounding box center [378, 169] width 414 height 11
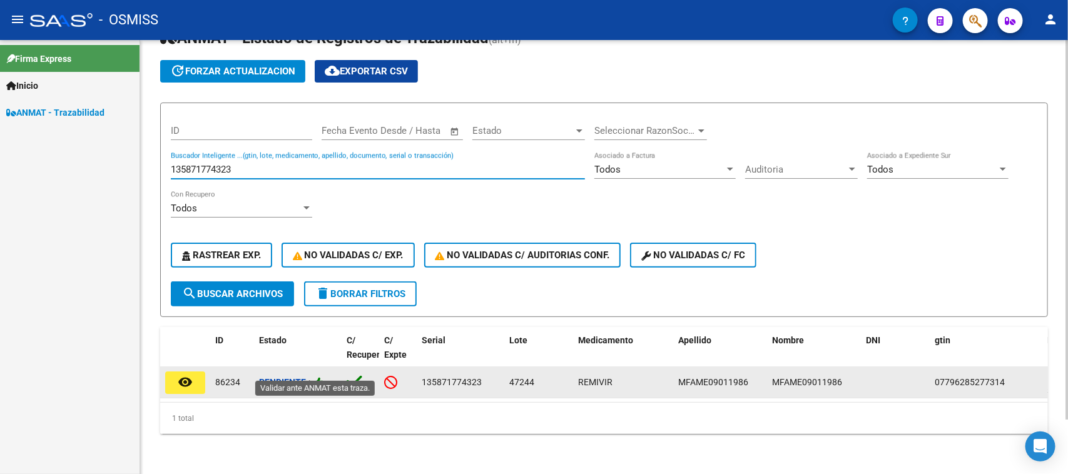
click at [322, 377] on icon at bounding box center [318, 383] width 11 height 12
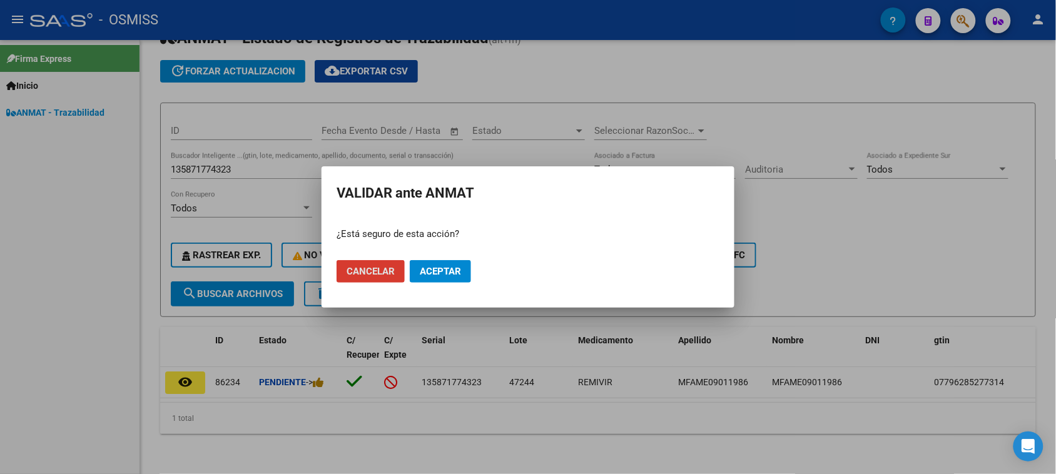
click at [427, 268] on span "Aceptar" at bounding box center [440, 271] width 41 height 11
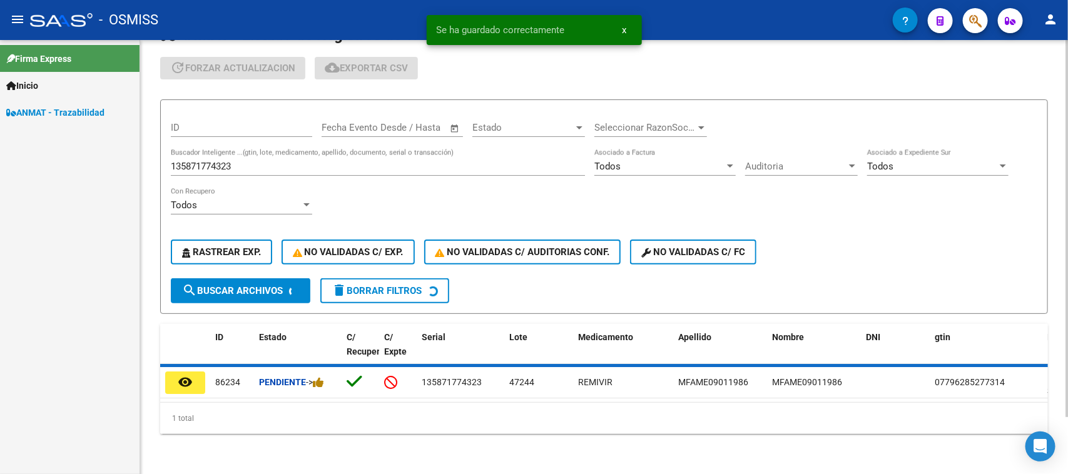
click at [251, 161] on input "135871774323" at bounding box center [378, 166] width 414 height 11
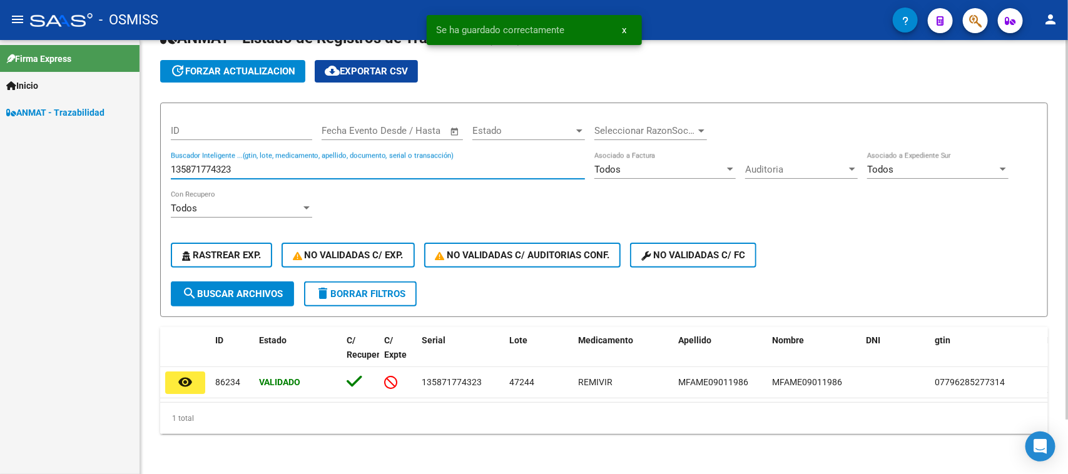
click at [251, 164] on input "135871774323" at bounding box center [378, 169] width 414 height 11
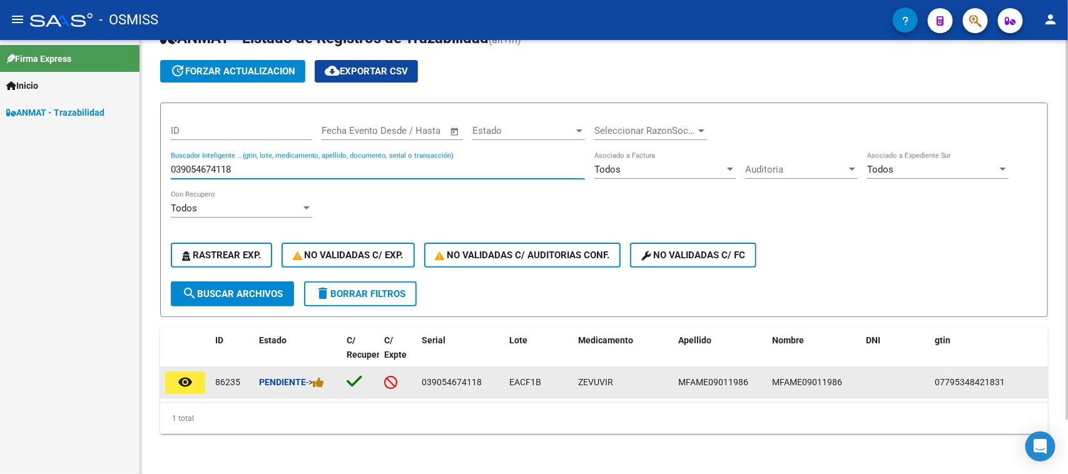
click at [327, 375] on div "Pendiente ->" at bounding box center [298, 382] width 78 height 14
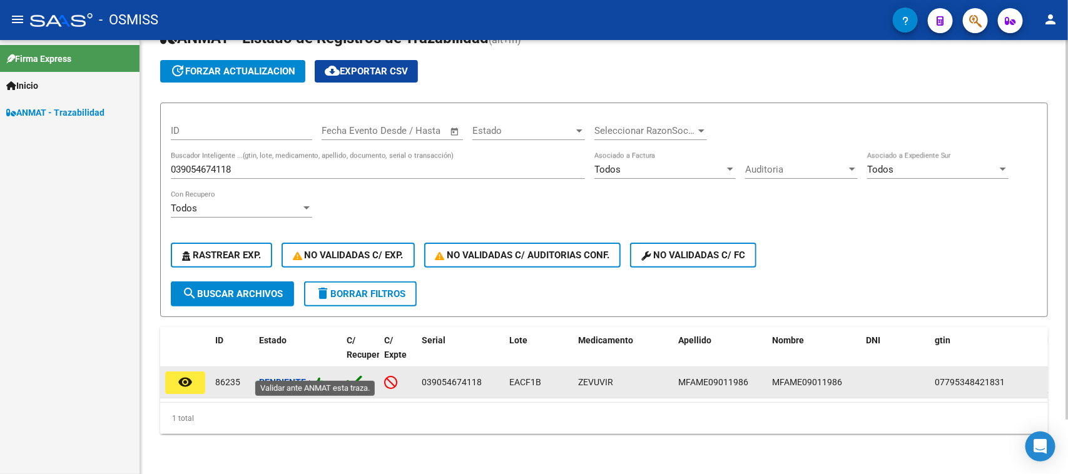
click at [323, 377] on icon at bounding box center [318, 383] width 11 height 12
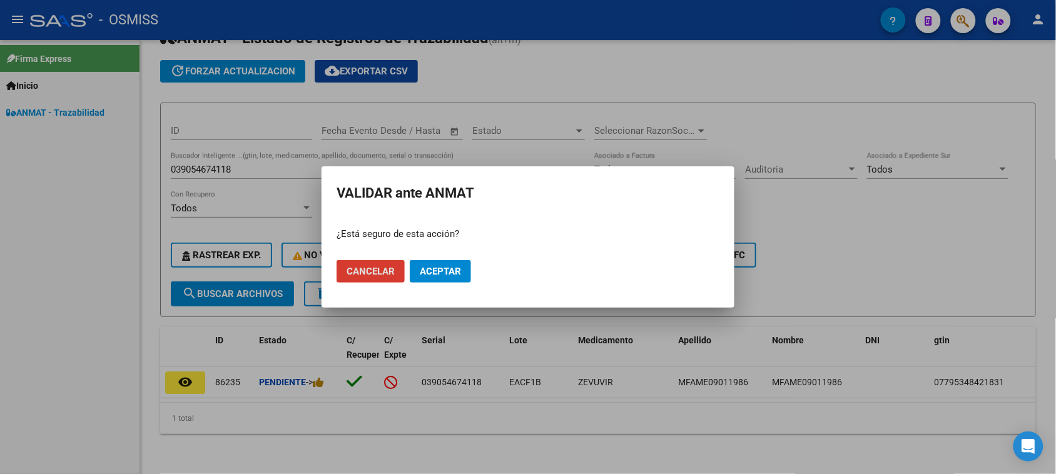
click at [432, 268] on span "Aceptar" at bounding box center [440, 271] width 41 height 11
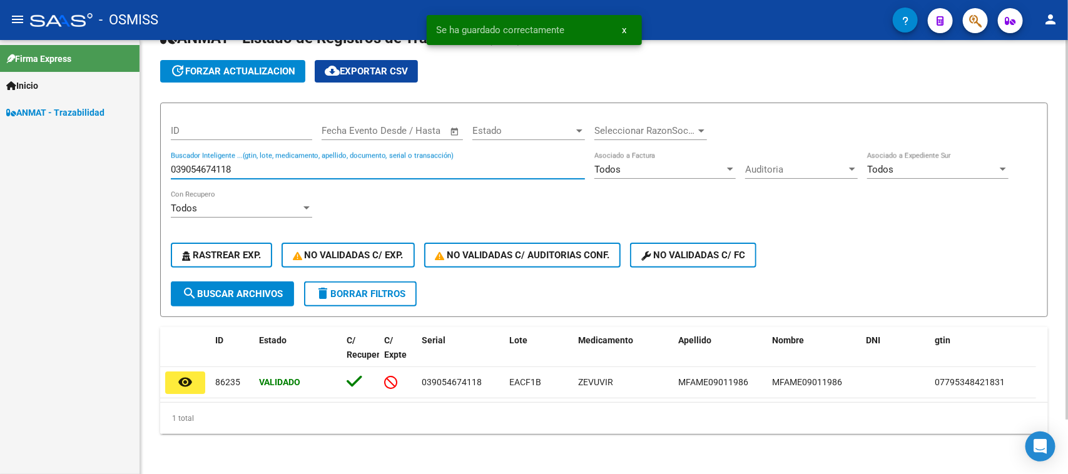
click at [298, 164] on input "039054674118" at bounding box center [378, 169] width 414 height 11
paste input "541130664380"
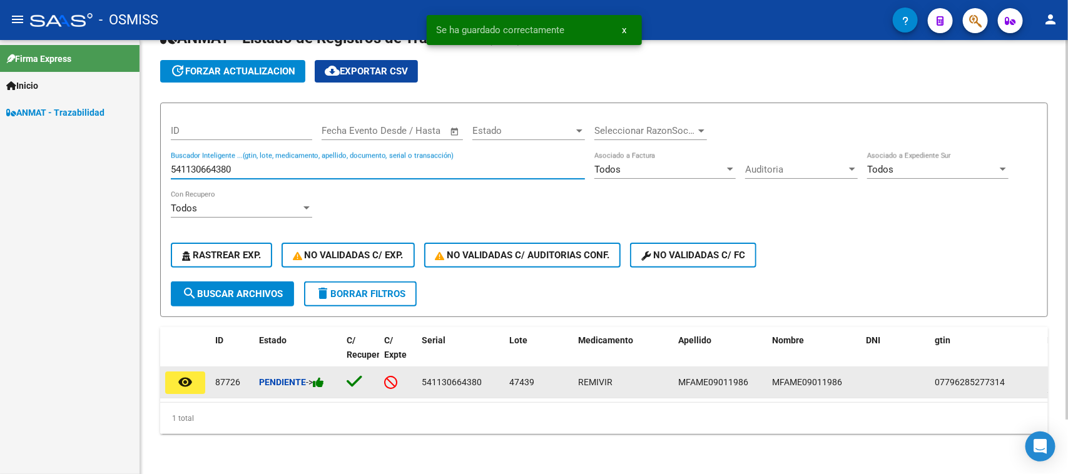
click at [323, 377] on icon at bounding box center [318, 383] width 11 height 12
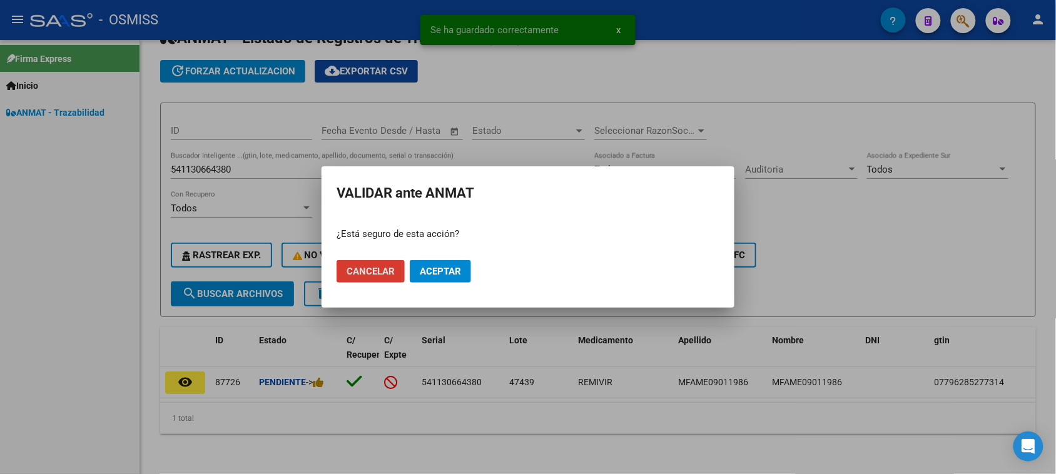
click at [426, 273] on span "Aceptar" at bounding box center [440, 271] width 41 height 11
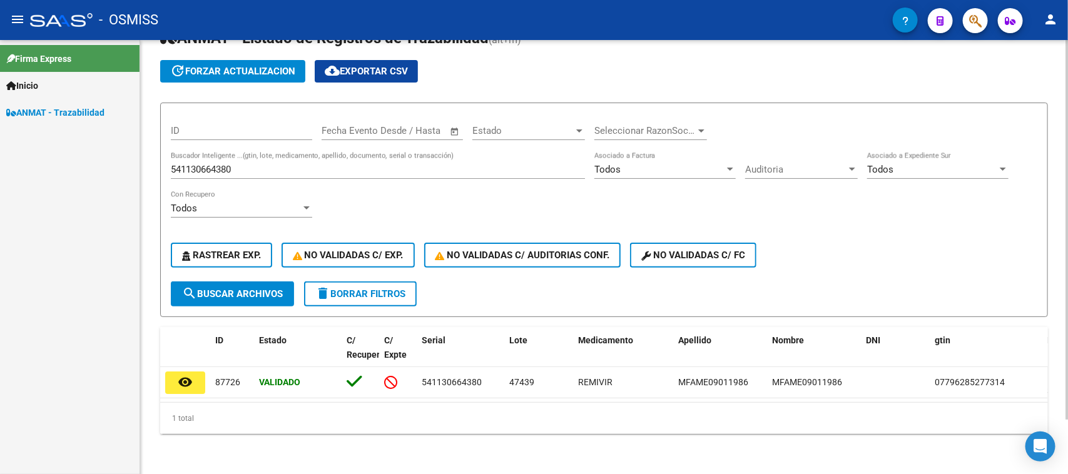
click at [238, 164] on input "541130664380" at bounding box center [378, 169] width 414 height 11
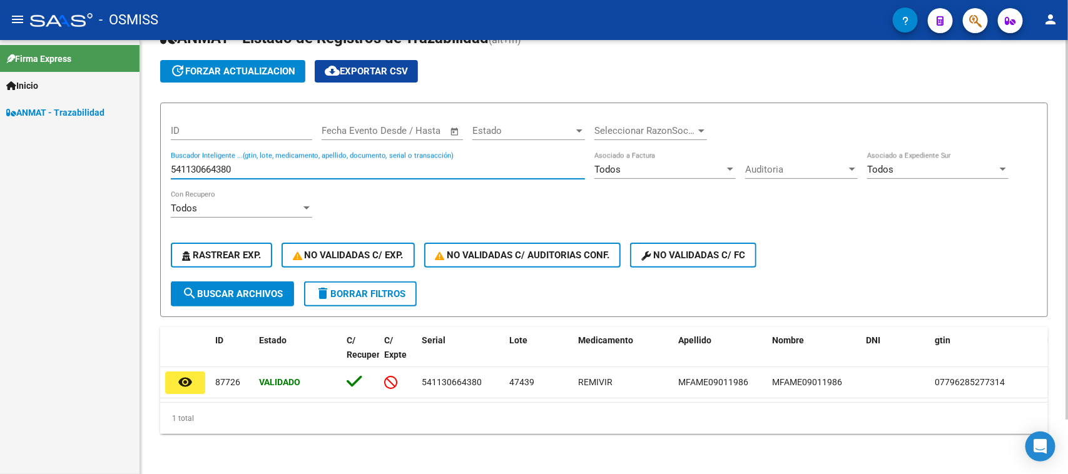
click at [238, 164] on input "541130664380" at bounding box center [378, 169] width 414 height 11
paste input "709066426656"
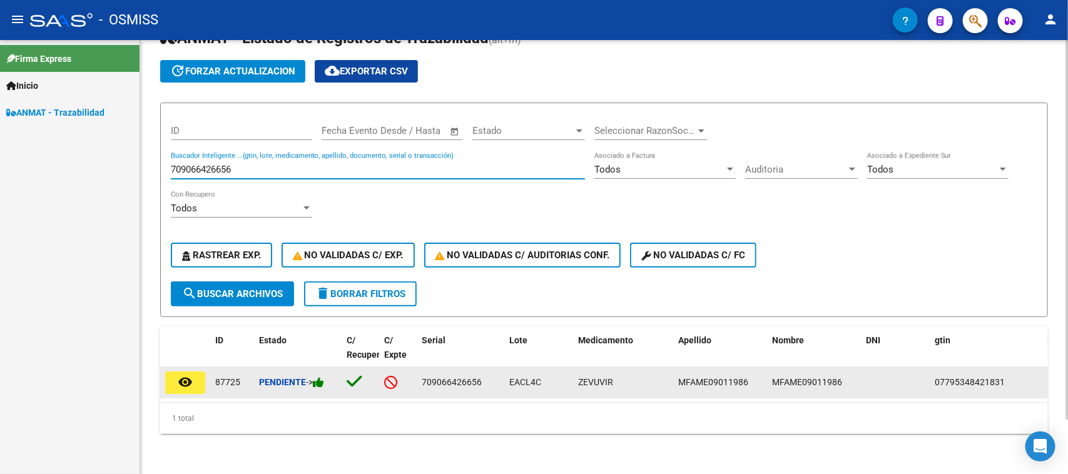
click at [324, 377] on icon at bounding box center [318, 383] width 11 height 12
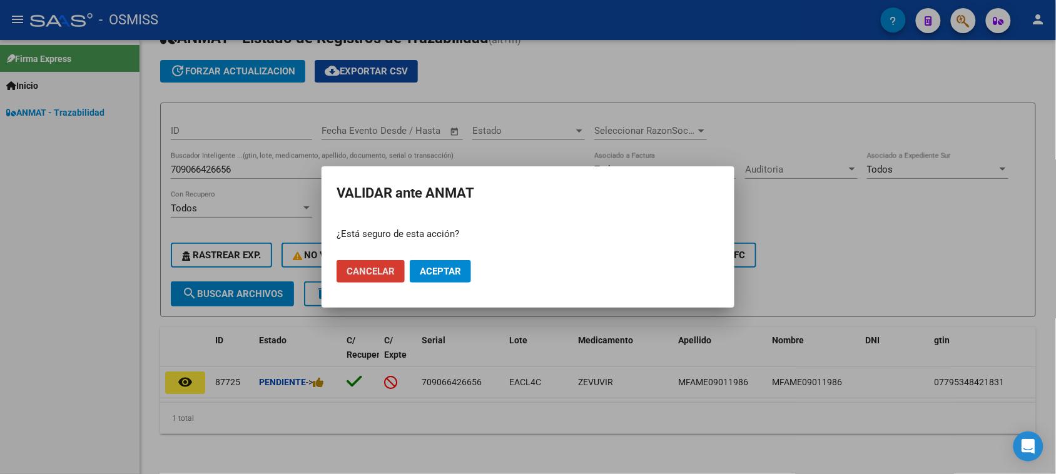
click at [436, 276] on span "Aceptar" at bounding box center [440, 271] width 41 height 11
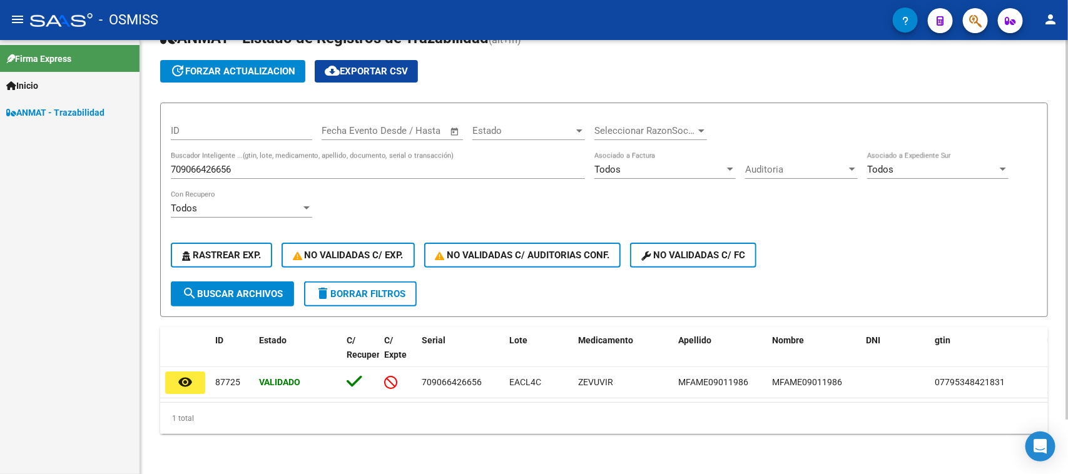
click at [248, 152] on div "709066426656 Buscador Inteligente ...(gtin, lote, medicamento, apellido, docume…" at bounding box center [378, 165] width 414 height 27
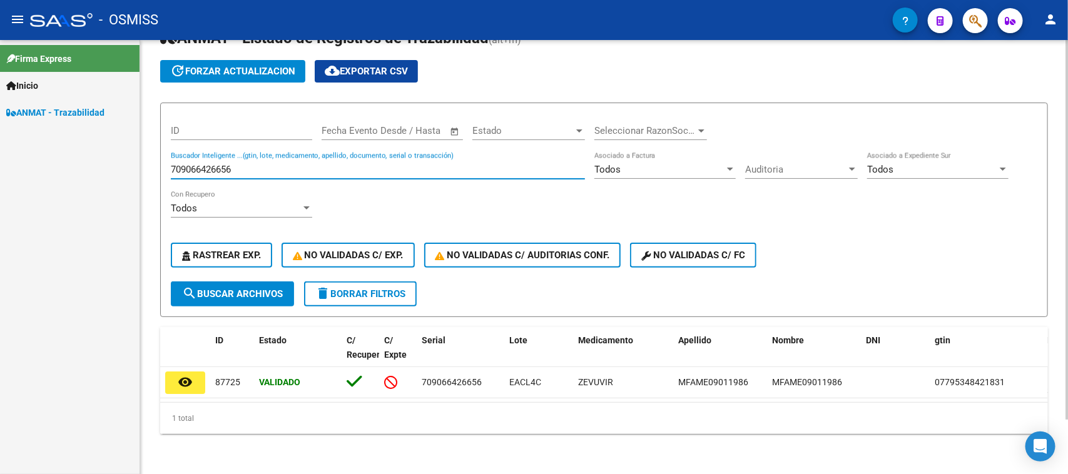
click at [248, 164] on input "709066426656" at bounding box center [378, 169] width 414 height 11
paste input "694524389768"
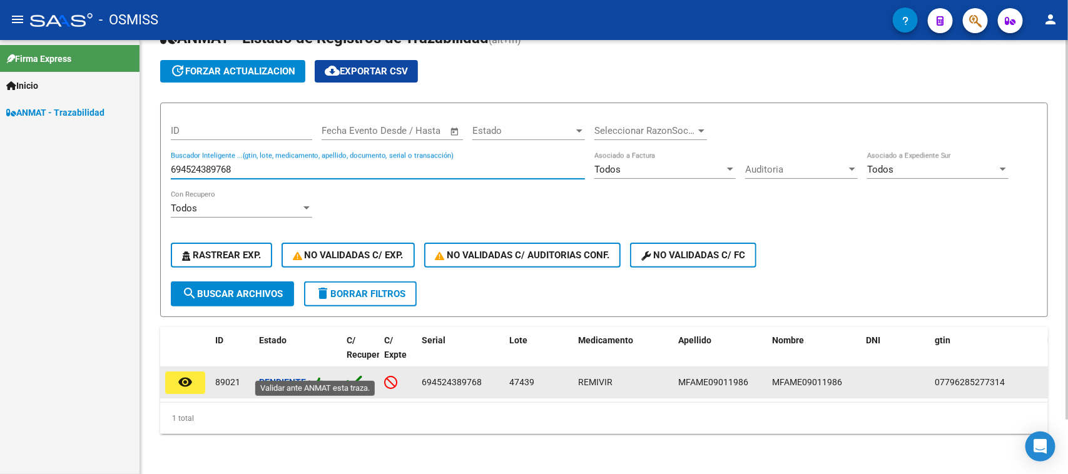
click at [322, 377] on icon at bounding box center [318, 383] width 11 height 12
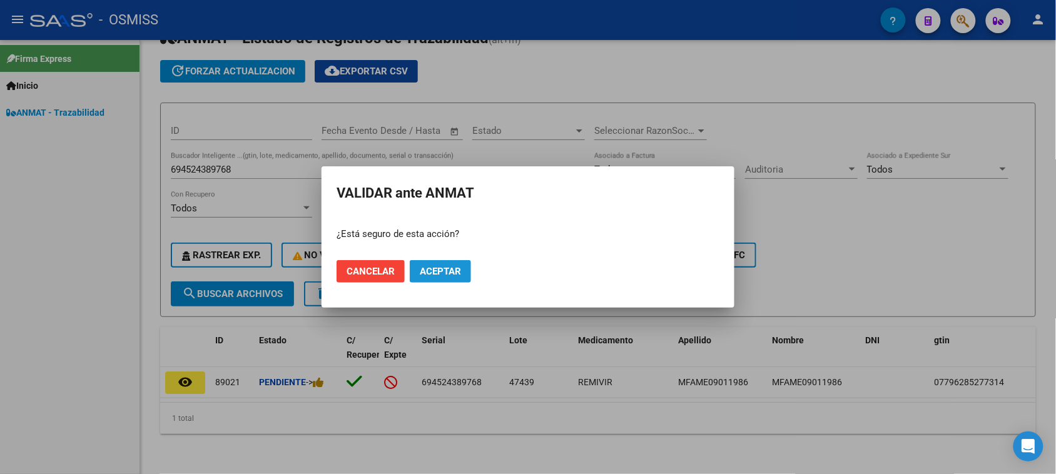
click at [432, 263] on button "Aceptar" at bounding box center [440, 271] width 61 height 23
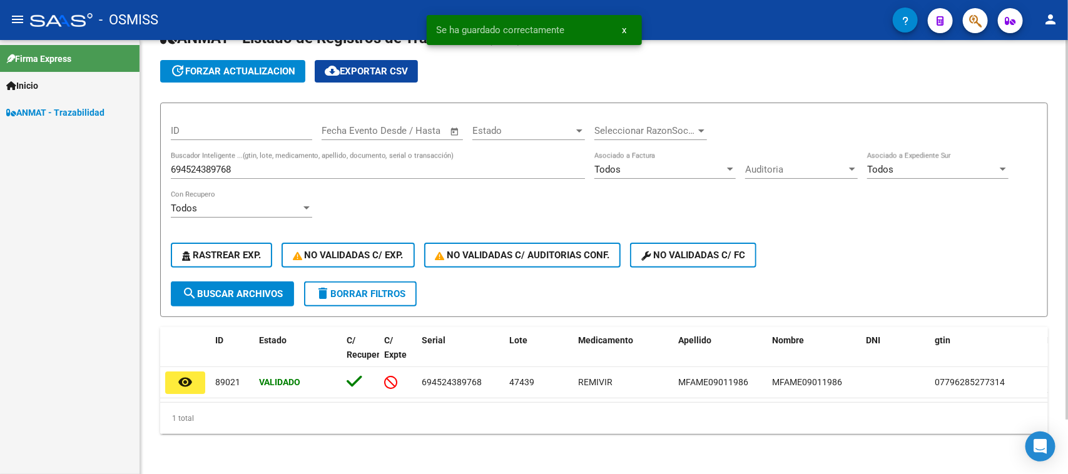
click at [277, 164] on input "694524389768" at bounding box center [378, 169] width 414 height 11
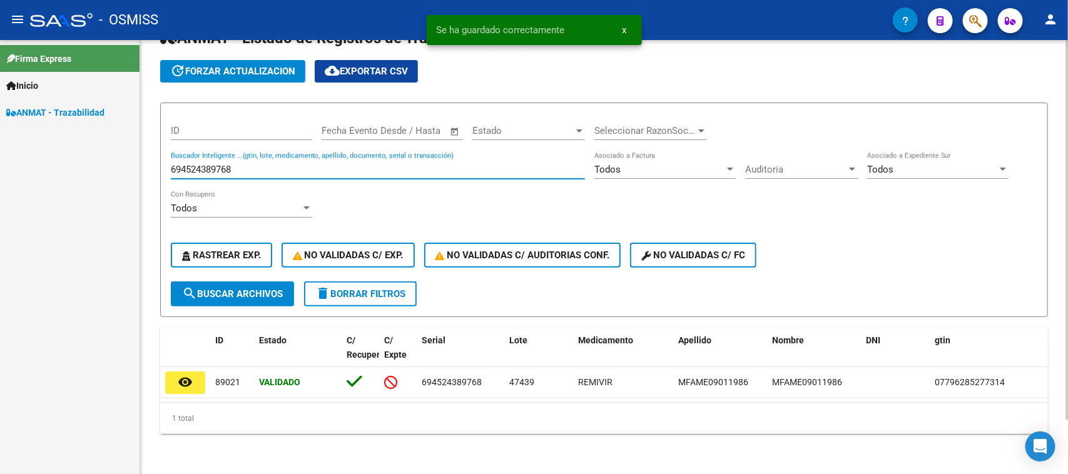
click at [277, 164] on input "694524389768" at bounding box center [378, 169] width 414 height 11
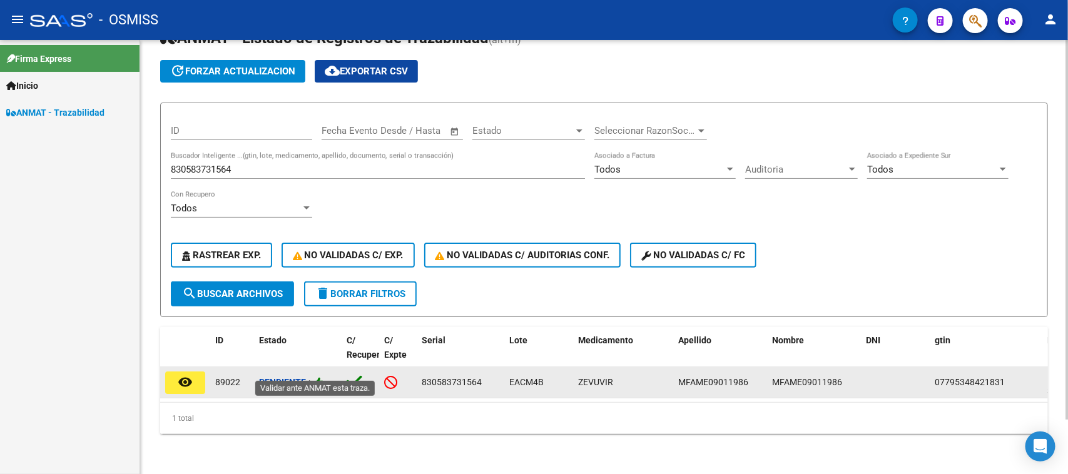
click at [320, 377] on icon at bounding box center [318, 383] width 11 height 12
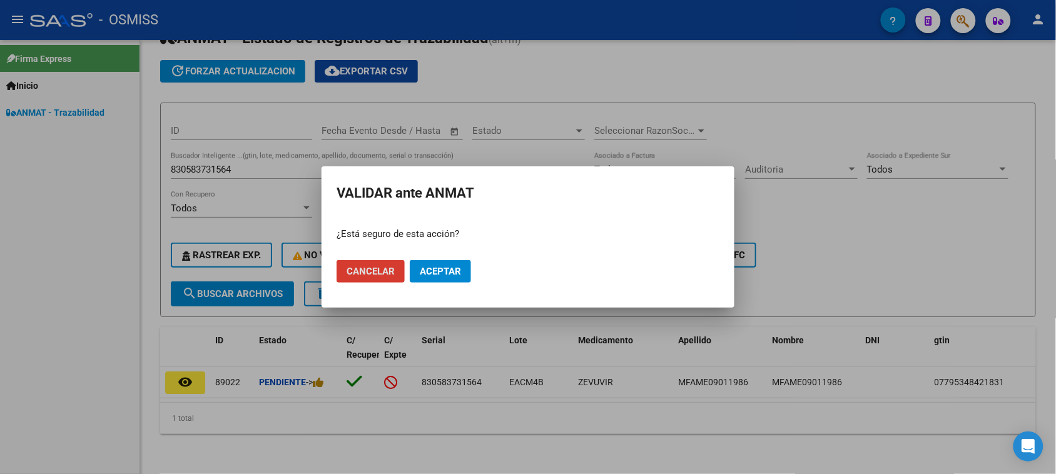
click at [446, 276] on span "Aceptar" at bounding box center [440, 271] width 41 height 11
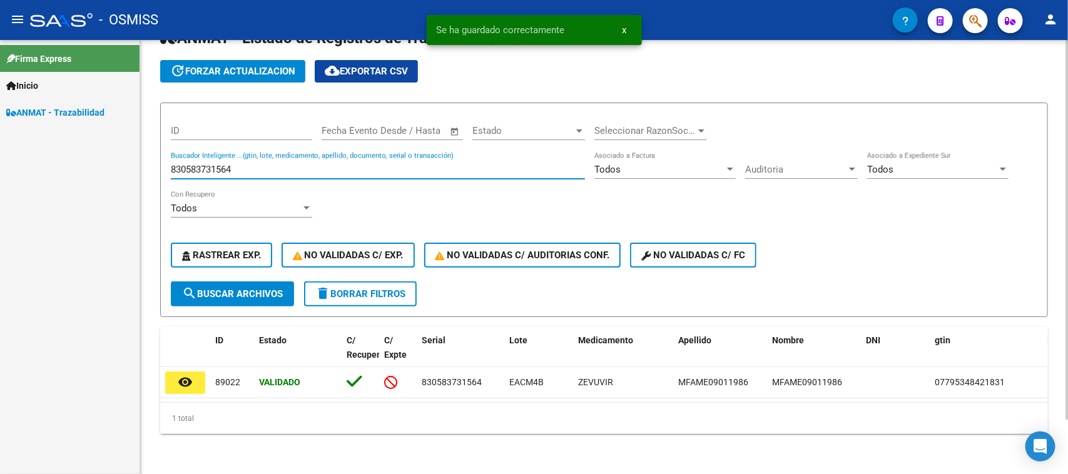
click at [273, 164] on input "830583731564" at bounding box center [378, 169] width 414 height 11
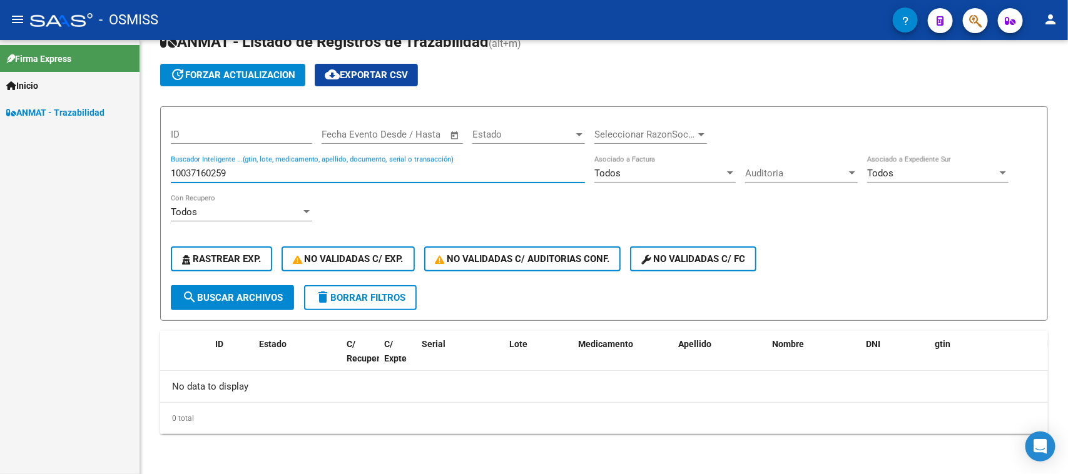
scroll to position [46, 0]
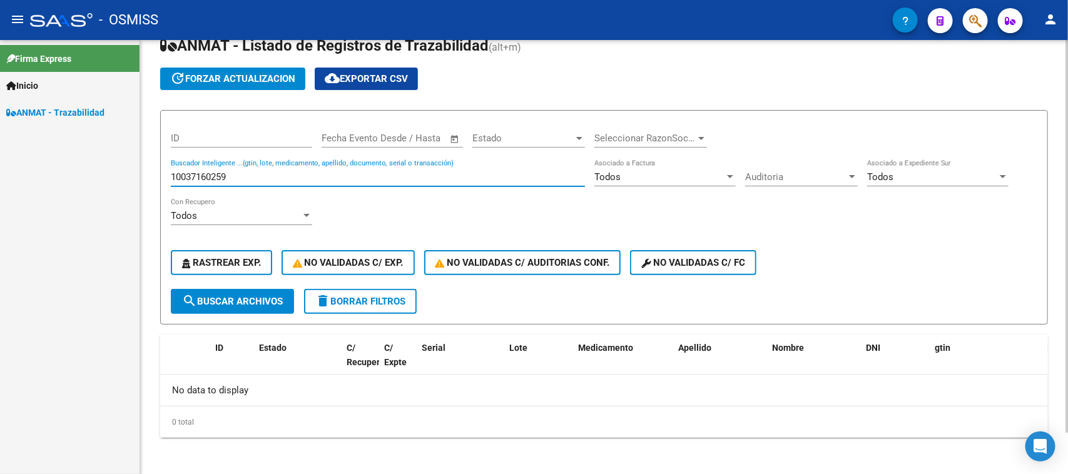
click at [223, 179] on input "10037160259" at bounding box center [378, 176] width 414 height 11
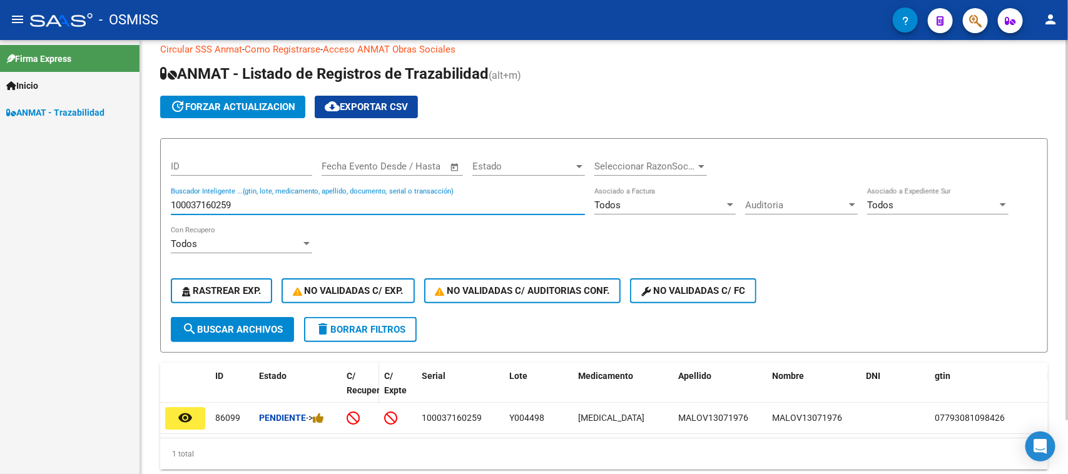
scroll to position [63, 0]
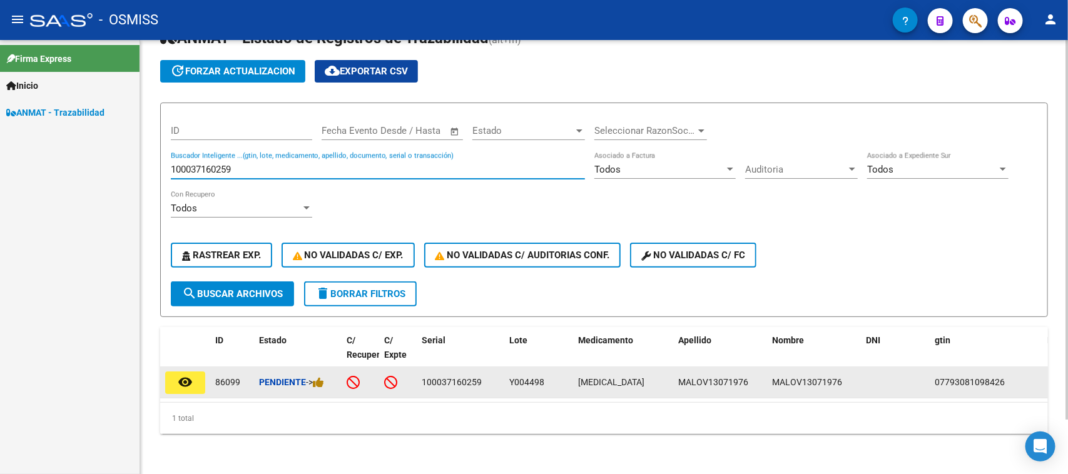
click at [330, 375] on div "Pendiente ->" at bounding box center [298, 382] width 78 height 14
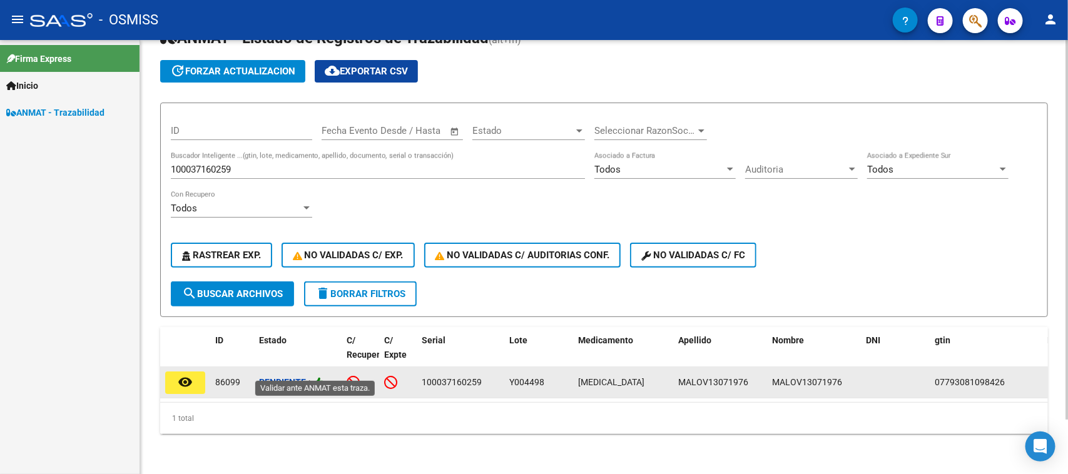
click at [323, 377] on icon at bounding box center [318, 383] width 11 height 12
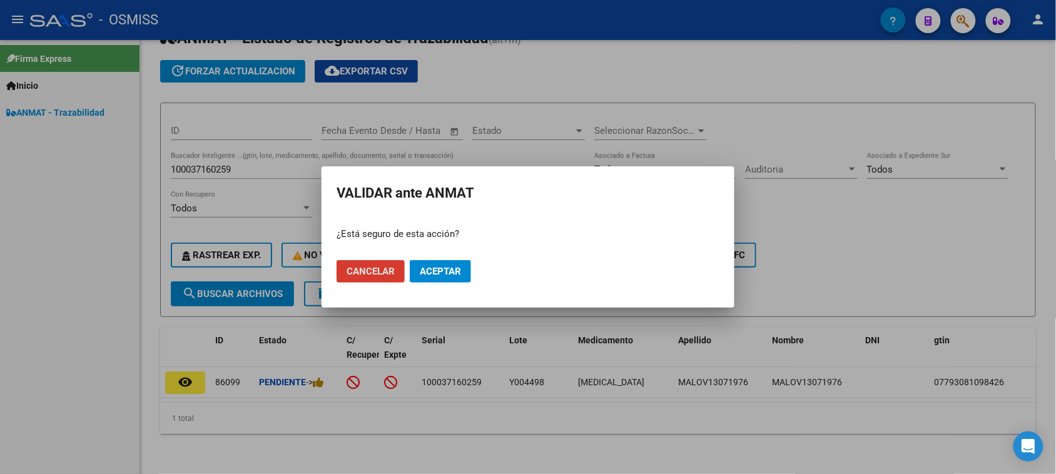
click at [429, 270] on span "Aceptar" at bounding box center [440, 271] width 41 height 11
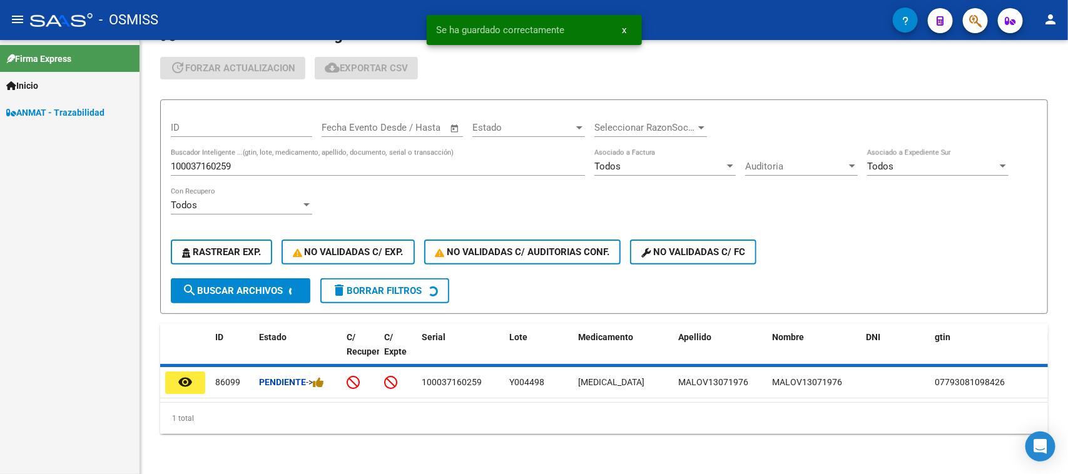
click at [203, 161] on input "100037160259" at bounding box center [378, 166] width 414 height 11
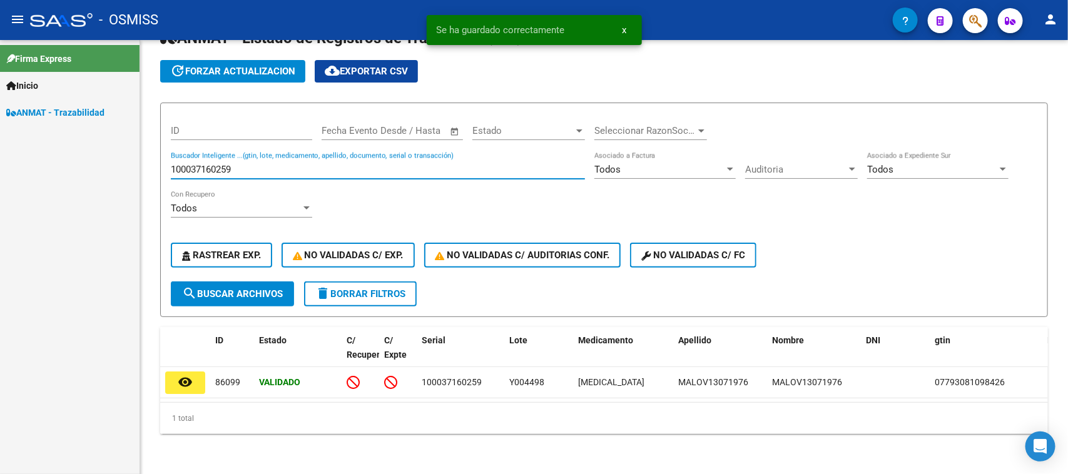
click at [203, 164] on input "100037160259" at bounding box center [378, 169] width 414 height 11
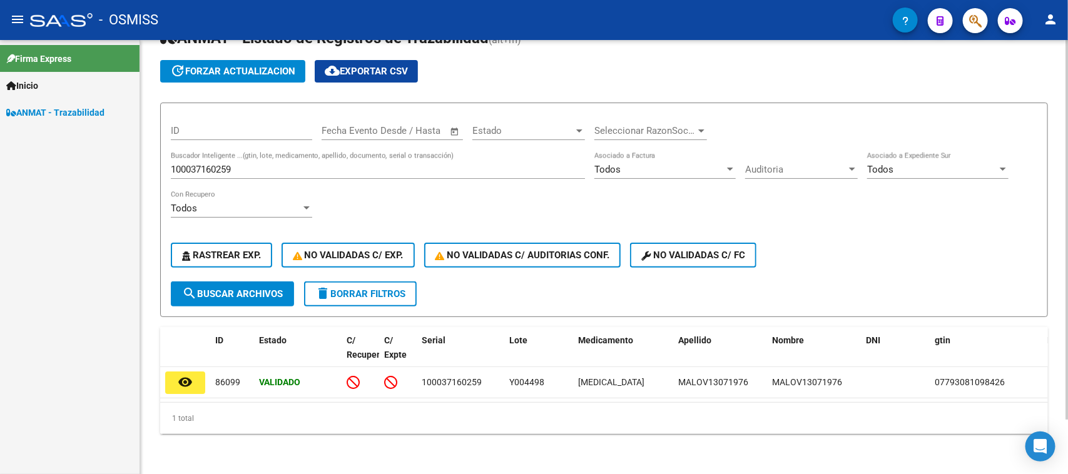
click at [351, 166] on div "100037160259 Buscador Inteligente ...(gtin, lote, medicamento, apellido, docume…" at bounding box center [378, 165] width 414 height 27
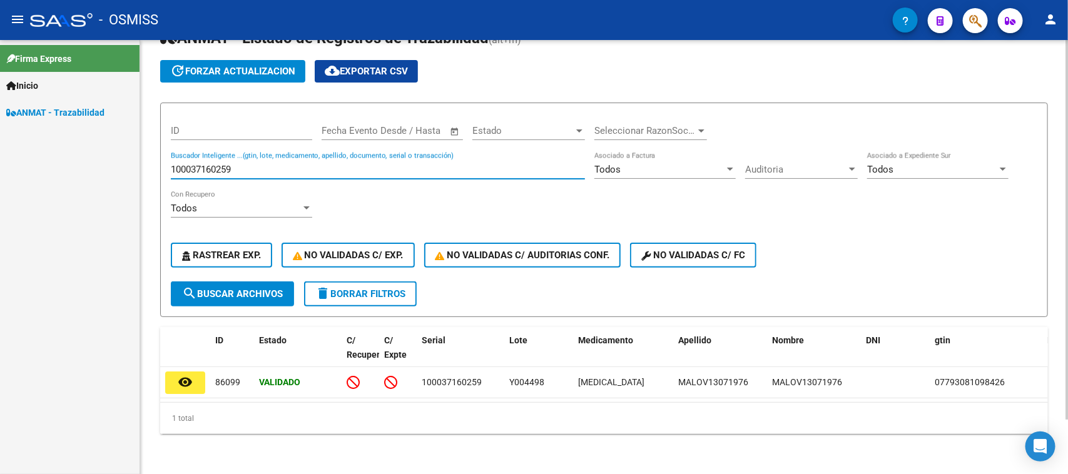
click at [350, 164] on input "100037160259" at bounding box center [378, 169] width 414 height 11
paste input "70603912"
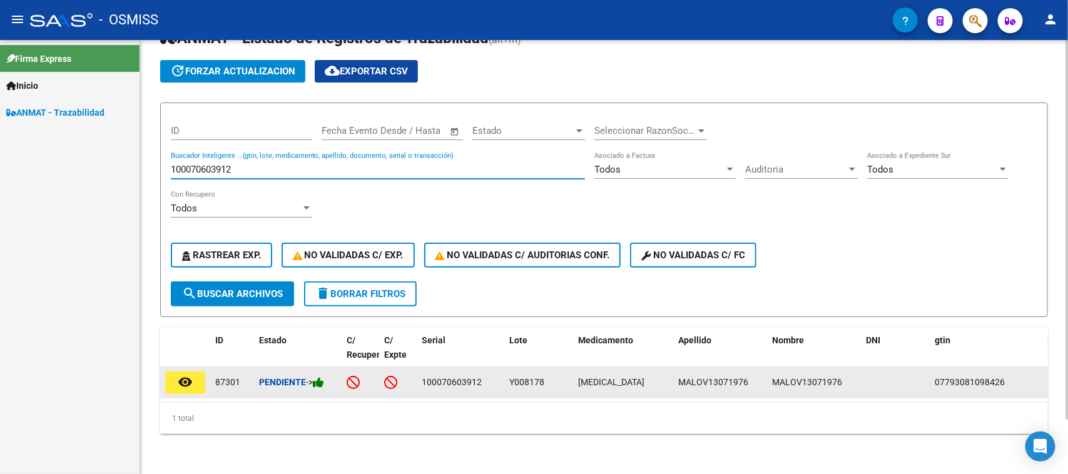
type input "100070603912"
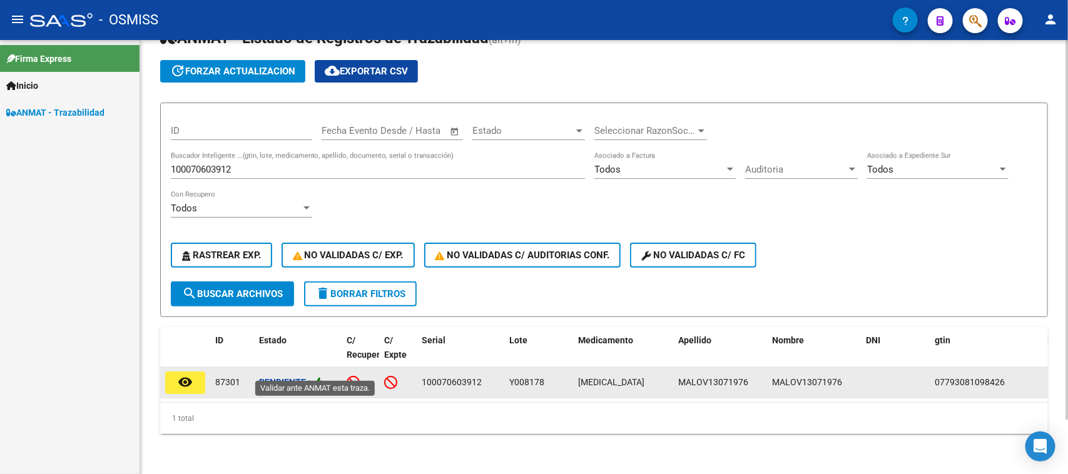
click at [324, 377] on icon at bounding box center [318, 383] width 11 height 12
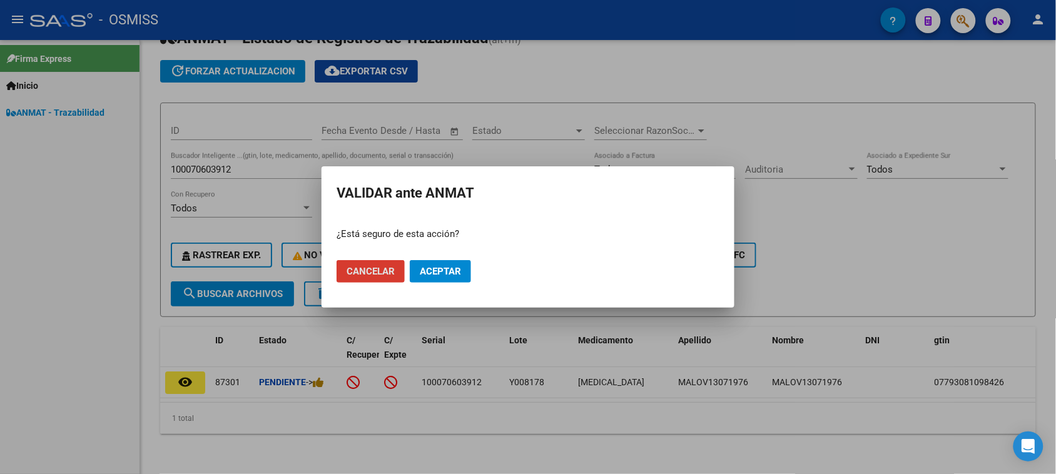
click at [464, 274] on button "Aceptar" at bounding box center [440, 271] width 61 height 23
